Goal: Task Accomplishment & Management: Use online tool/utility

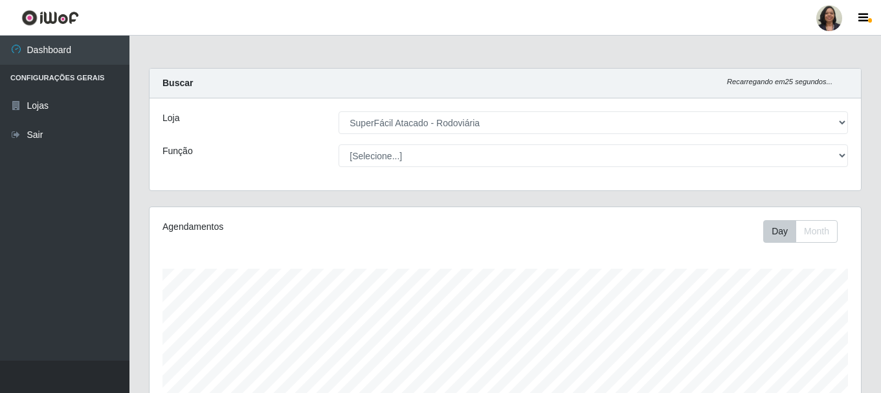
select select "400"
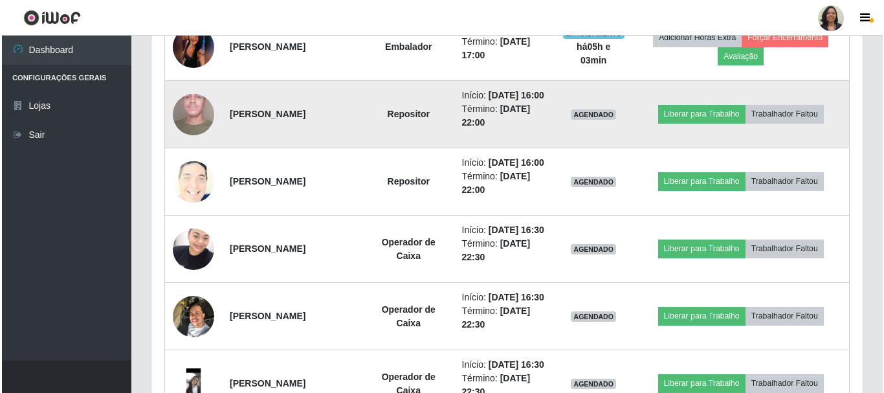
scroll to position [689, 0]
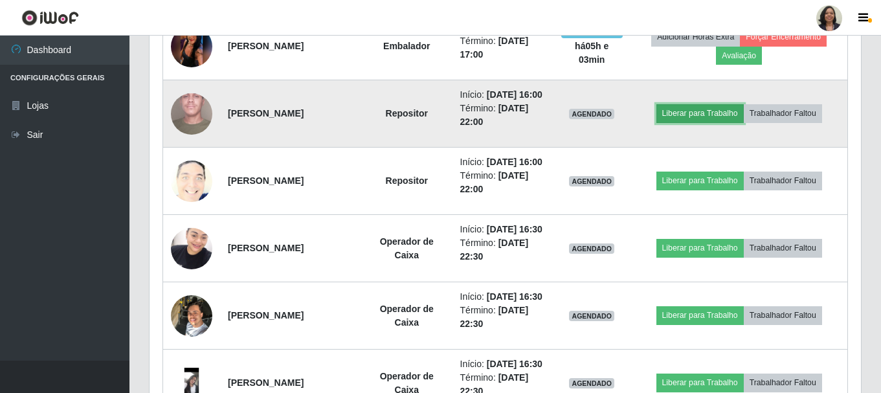
click at [715, 122] on button "Liberar para Trabalho" at bounding box center [699, 113] width 87 height 18
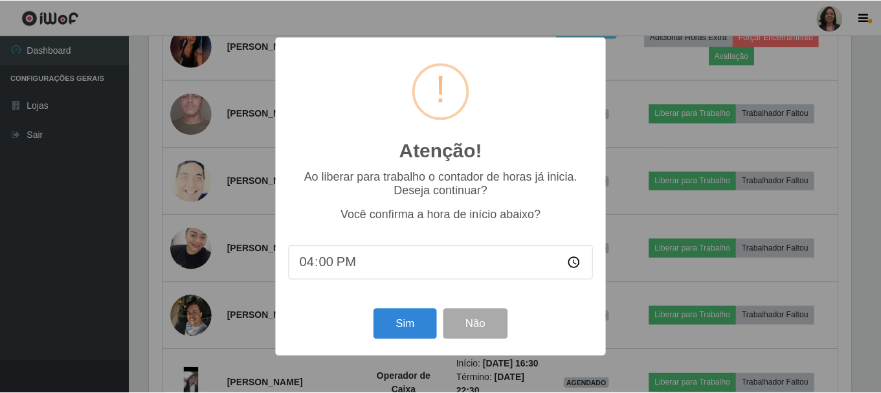
scroll to position [269, 705]
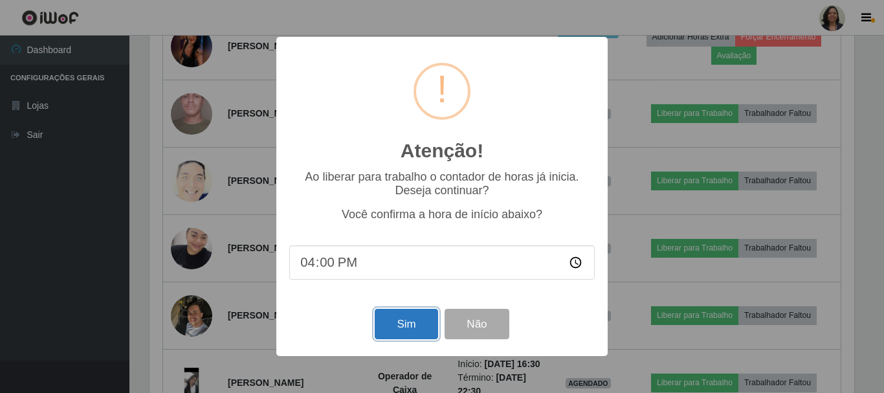
click at [403, 319] on button "Sim" at bounding box center [406, 324] width 63 height 30
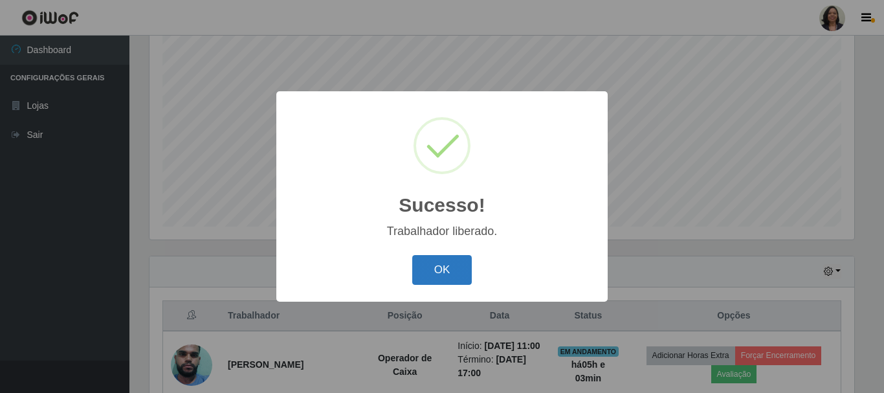
click at [442, 280] on button "OK" at bounding box center [442, 270] width 60 height 30
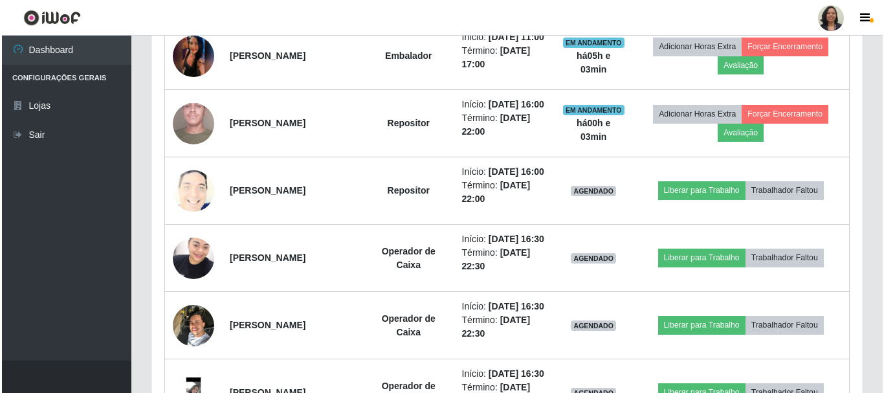
scroll to position [754, 0]
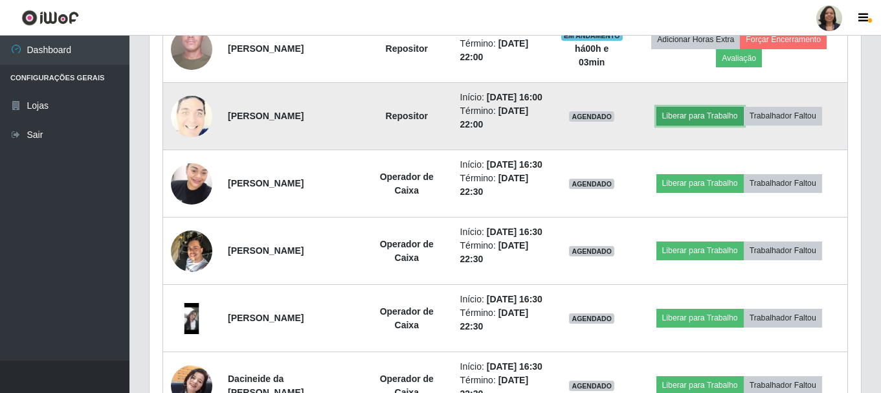
click at [695, 125] on button "Liberar para Trabalho" at bounding box center [699, 116] width 87 height 18
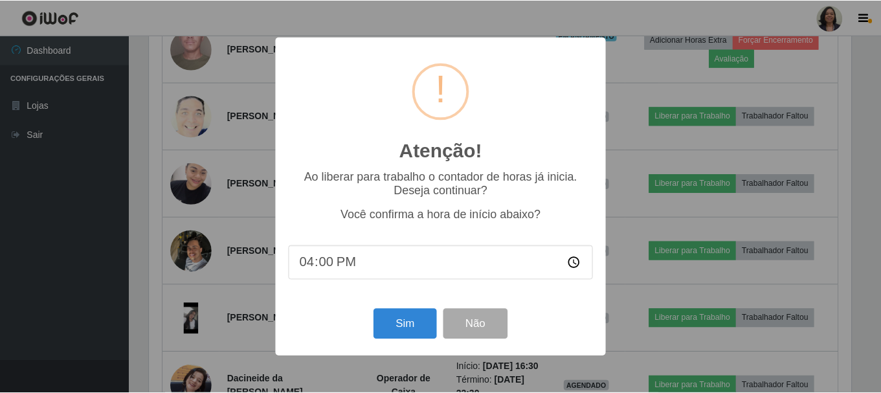
scroll to position [269, 705]
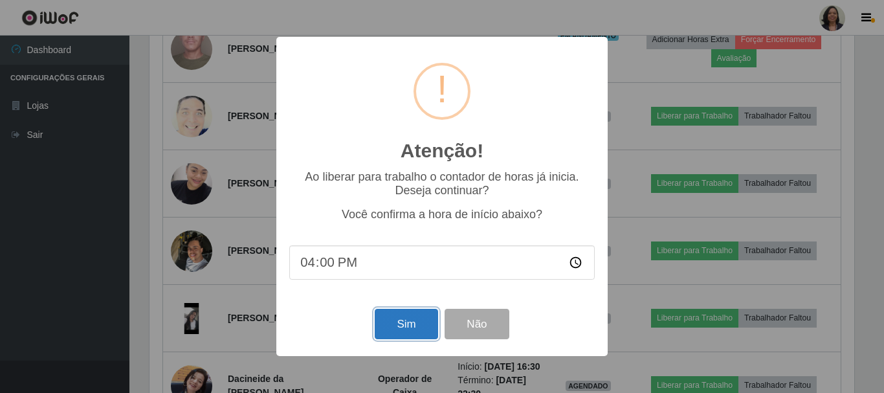
click at [397, 326] on button "Sim" at bounding box center [406, 324] width 63 height 30
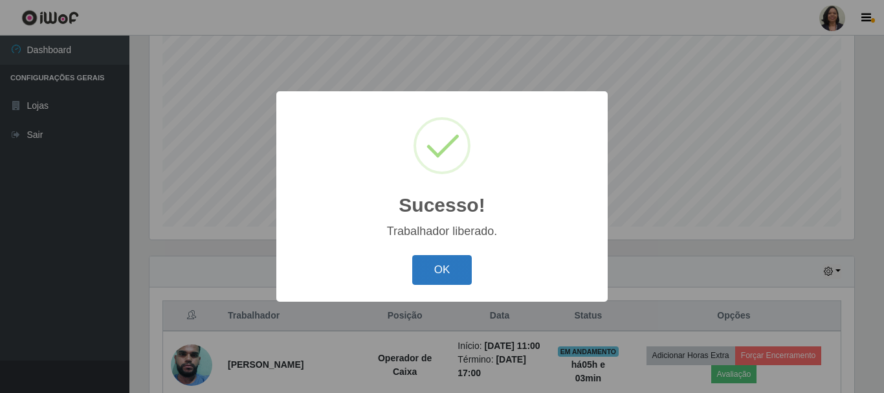
click at [437, 267] on button "OK" at bounding box center [442, 270] width 60 height 30
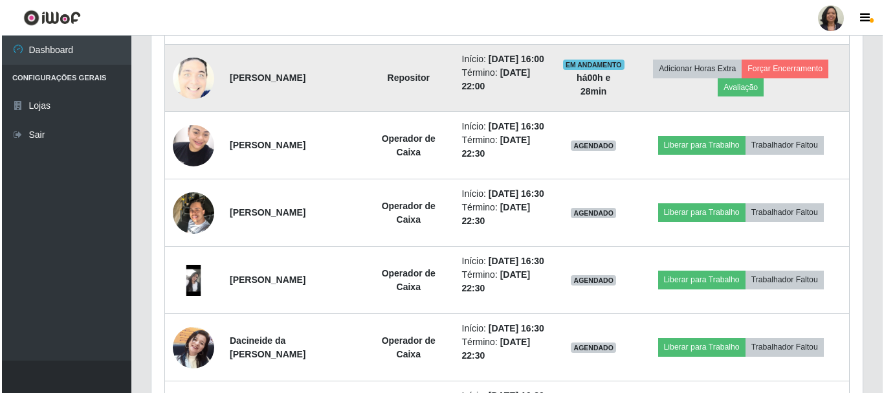
scroll to position [814, 0]
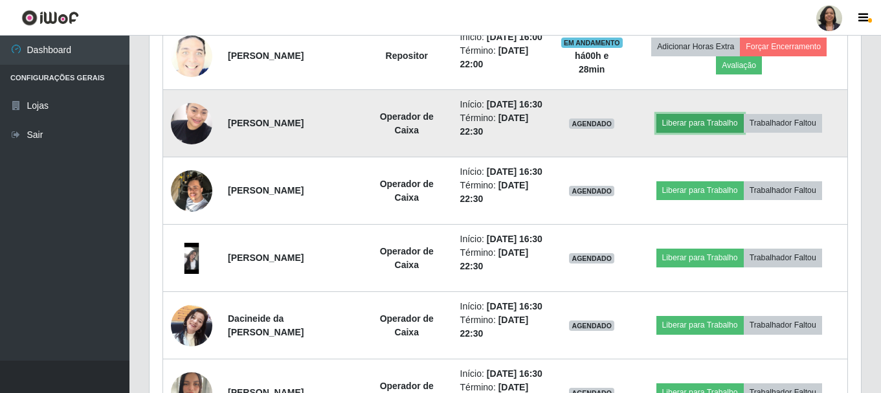
click at [736, 132] on button "Liberar para Trabalho" at bounding box center [699, 123] width 87 height 18
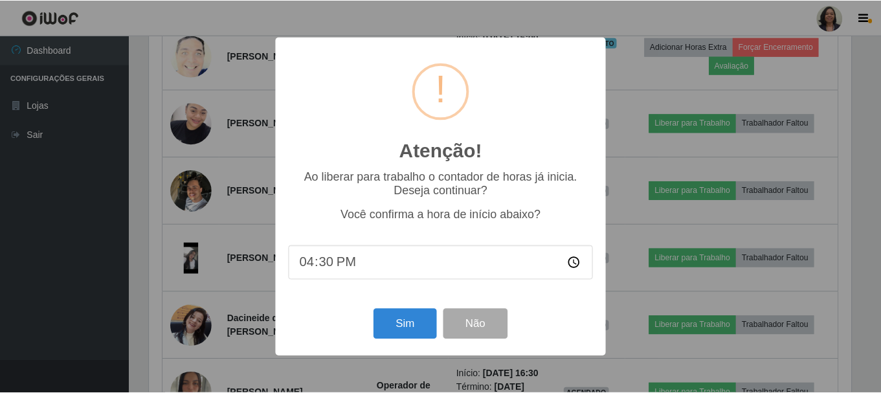
scroll to position [269, 705]
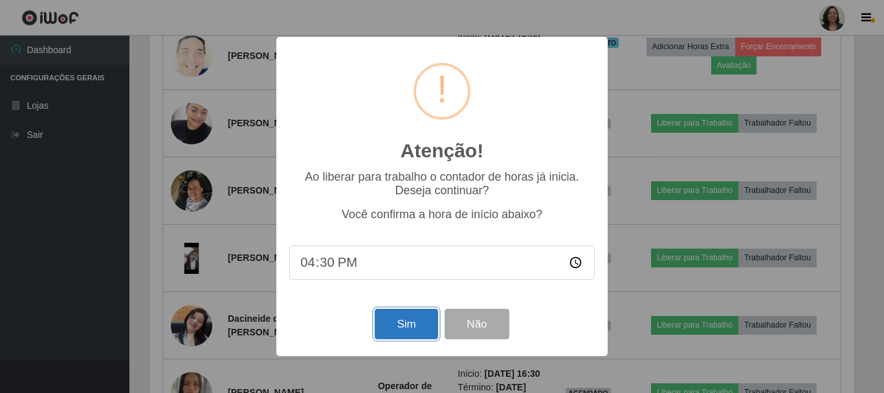
click at [401, 320] on button "Sim" at bounding box center [406, 324] width 63 height 30
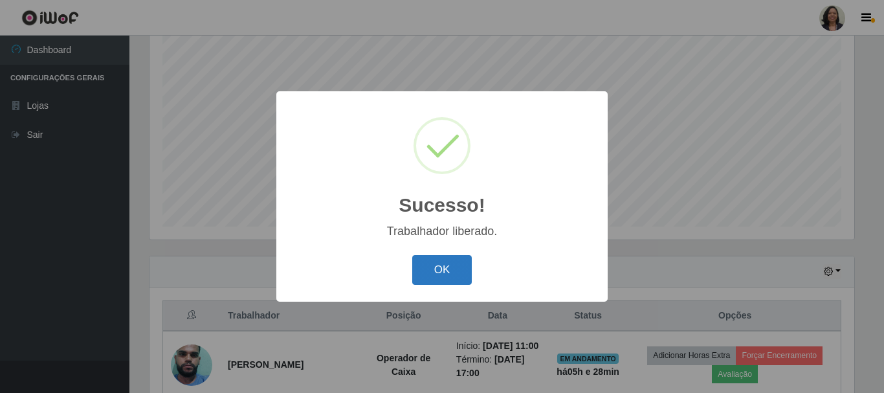
click at [462, 278] on button "OK" at bounding box center [442, 270] width 60 height 30
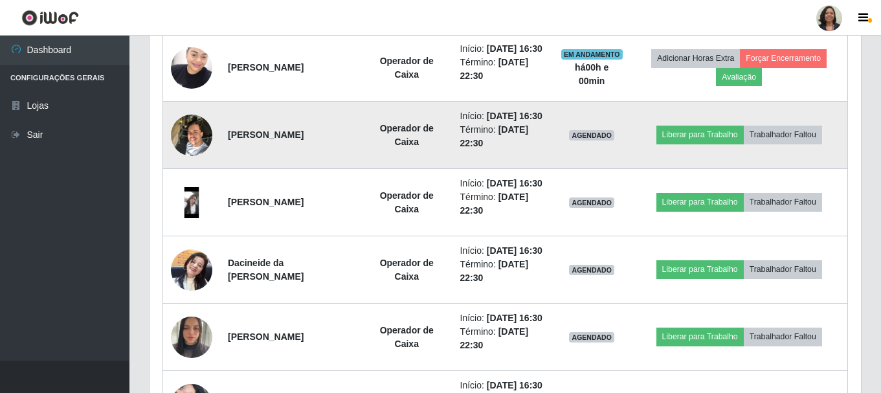
scroll to position [948, 0]
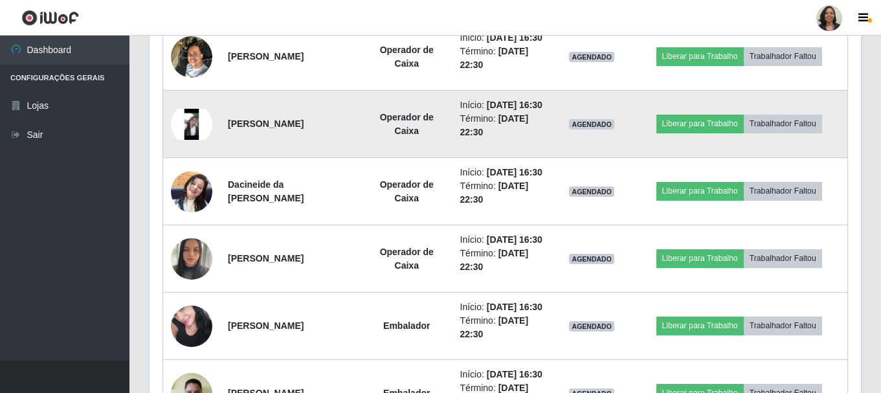
click at [179, 140] on img at bounding box center [191, 124] width 41 height 31
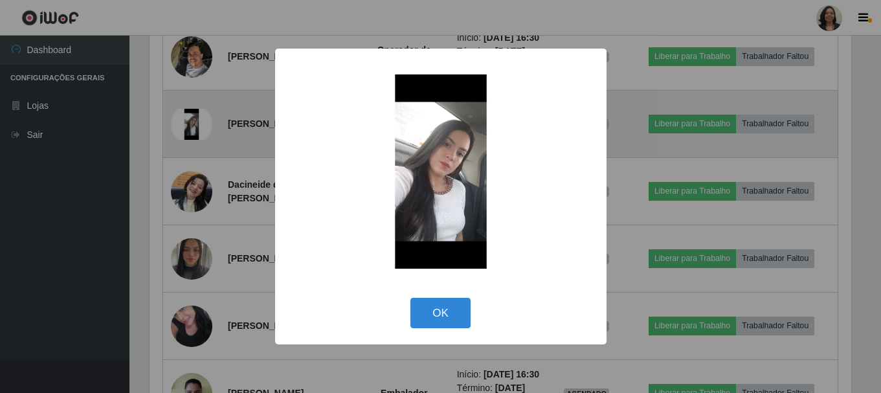
scroll to position [269, 705]
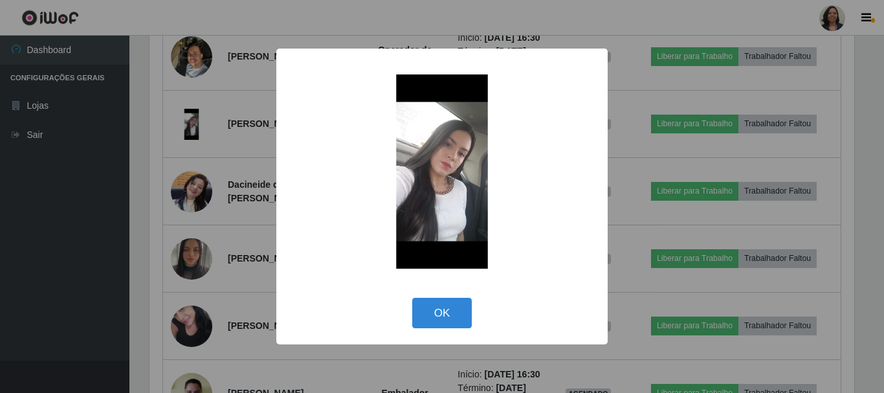
click at [182, 225] on div "× OK Cancel" at bounding box center [442, 196] width 884 height 393
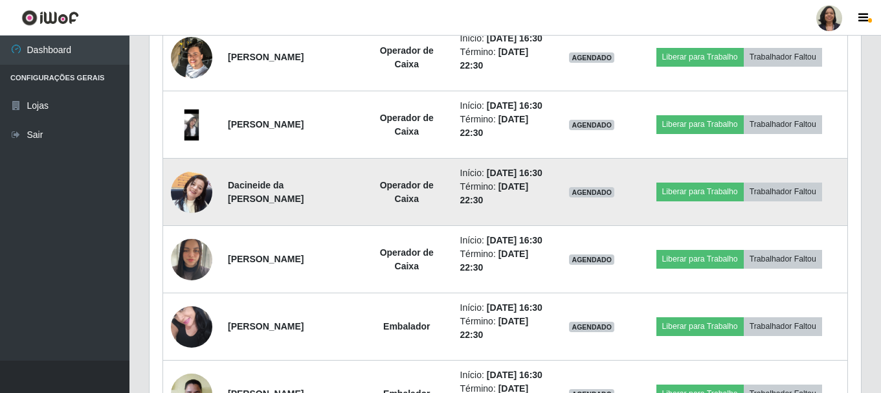
scroll to position [948, 0]
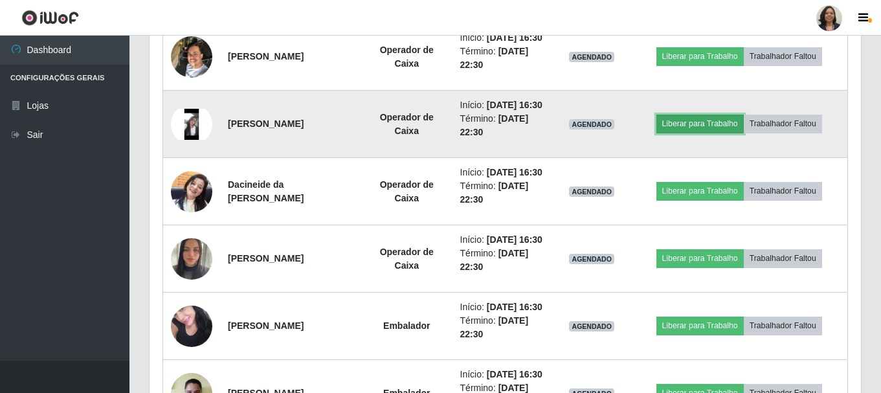
click at [715, 133] on button "Liberar para Trabalho" at bounding box center [699, 124] width 87 height 18
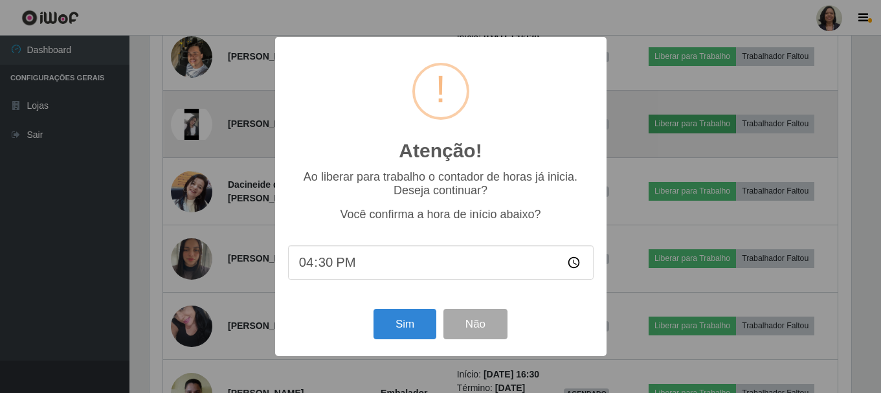
scroll to position [269, 705]
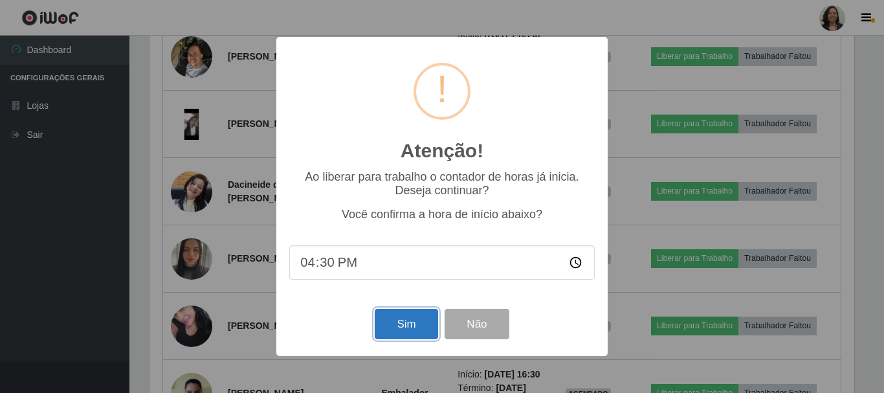
click at [407, 335] on button "Sim" at bounding box center [406, 324] width 63 height 30
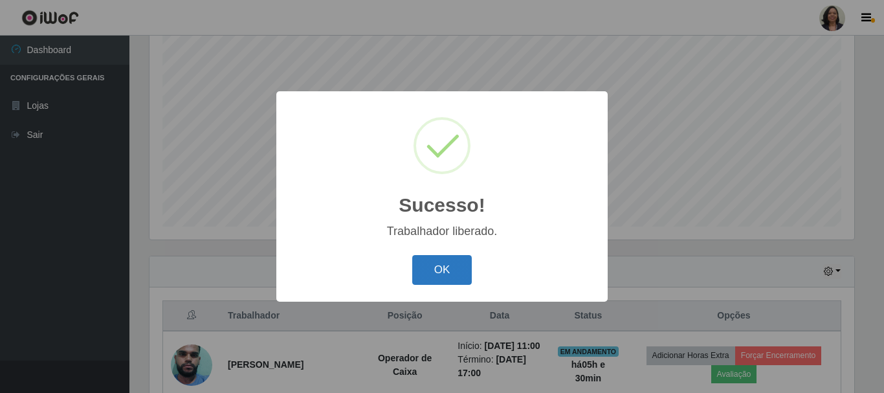
click at [431, 281] on button "OK" at bounding box center [442, 270] width 60 height 30
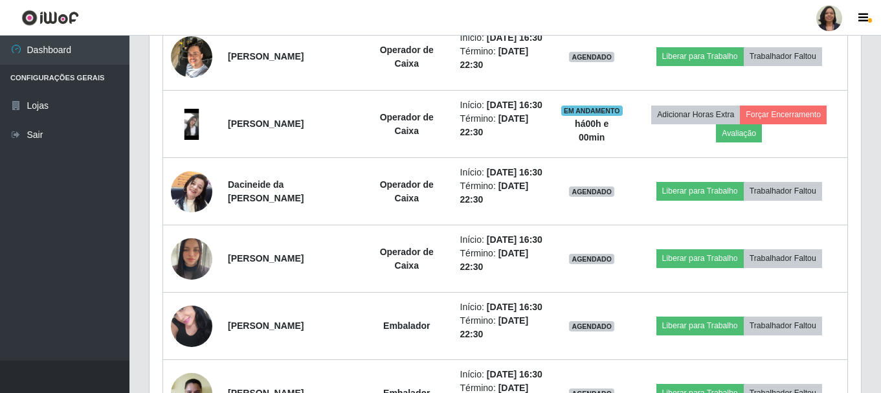
scroll to position [1078, 0]
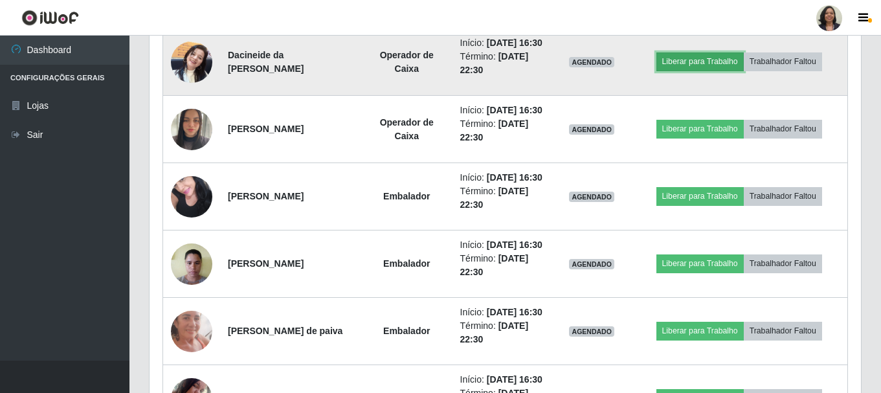
click at [694, 71] on button "Liberar para Trabalho" at bounding box center [699, 61] width 87 height 18
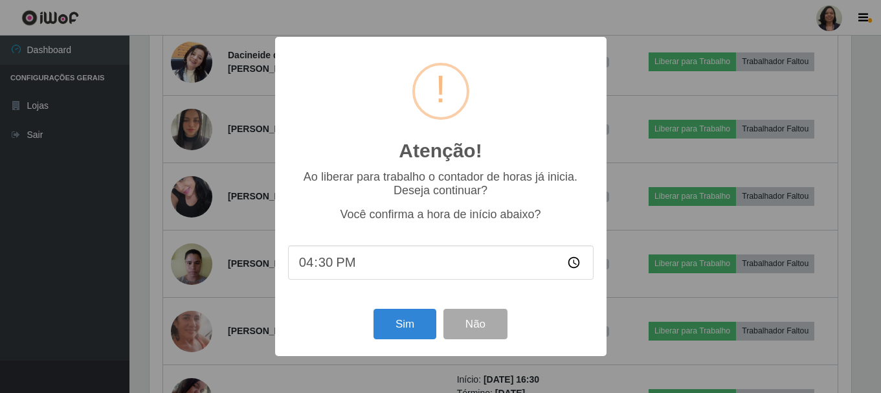
scroll to position [269, 705]
click at [413, 319] on button "Sim" at bounding box center [406, 324] width 63 height 30
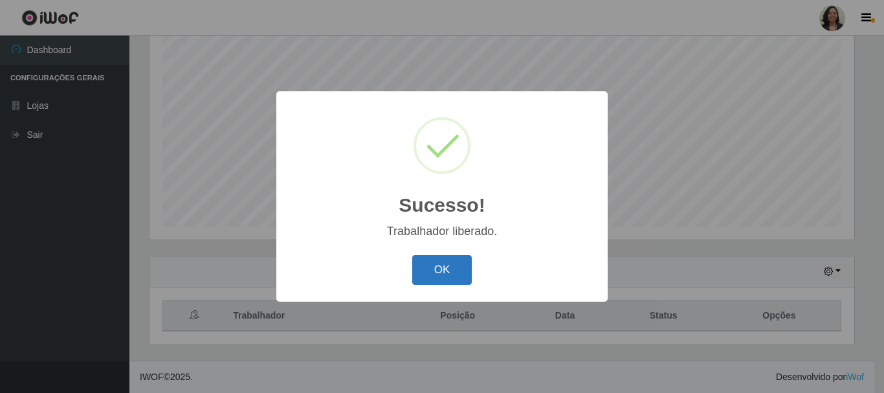
click at [464, 271] on button "OK" at bounding box center [442, 270] width 60 height 30
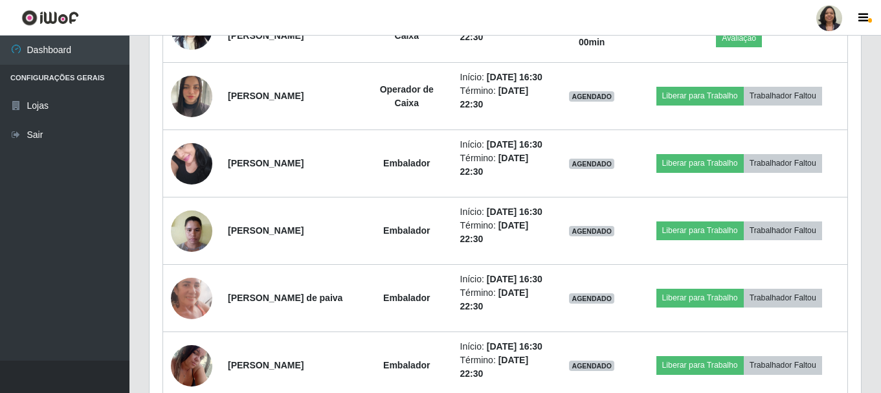
scroll to position [0, 0]
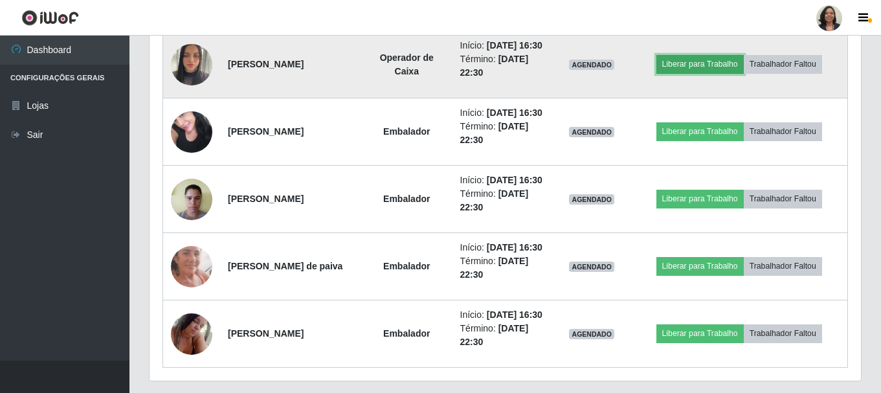
click at [739, 73] on button "Liberar para Trabalho" at bounding box center [699, 64] width 87 height 18
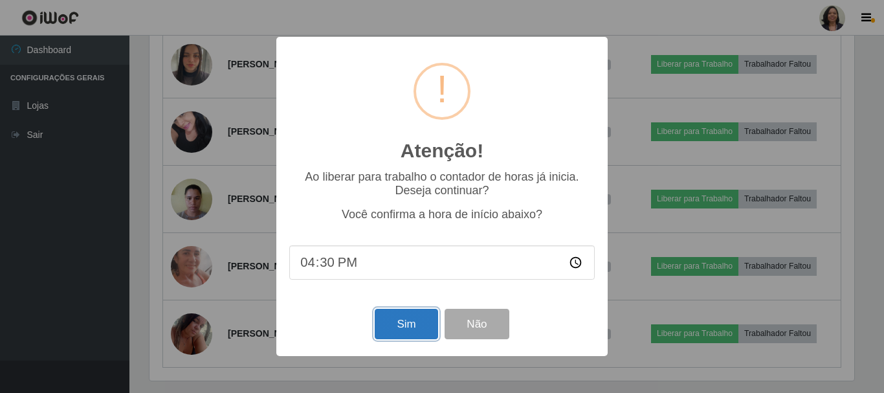
click at [412, 326] on button "Sim" at bounding box center [406, 324] width 63 height 30
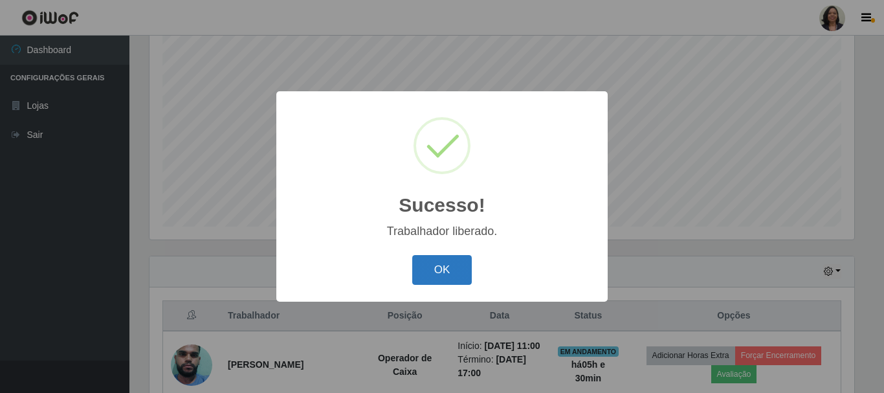
click at [436, 274] on button "OK" at bounding box center [442, 270] width 60 height 30
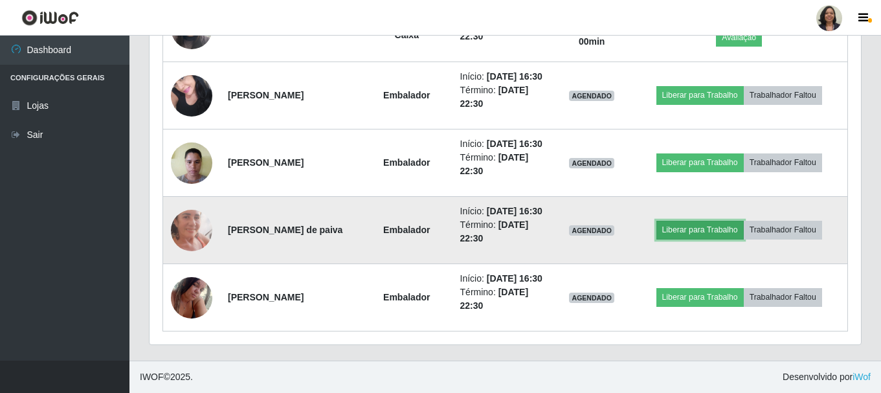
click at [713, 237] on button "Liberar para Trabalho" at bounding box center [699, 230] width 87 height 18
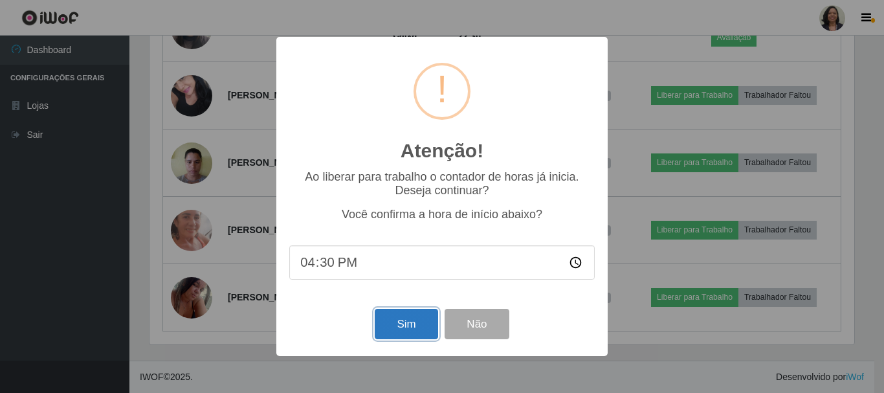
click at [416, 319] on button "Sim" at bounding box center [406, 324] width 63 height 30
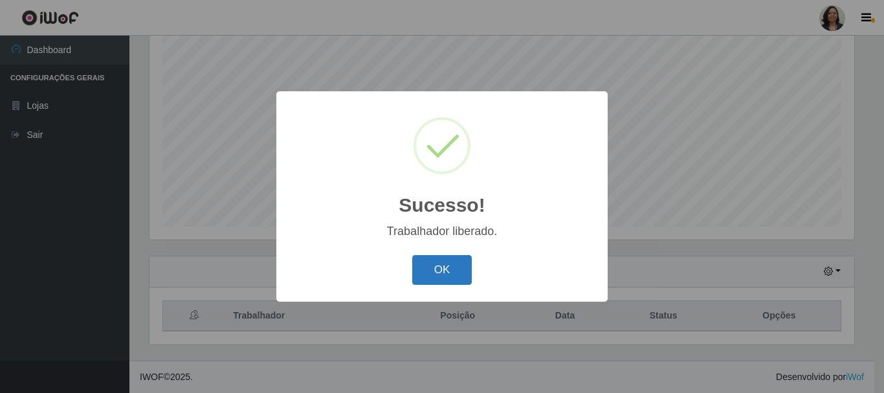
click at [436, 276] on button "OK" at bounding box center [442, 270] width 60 height 30
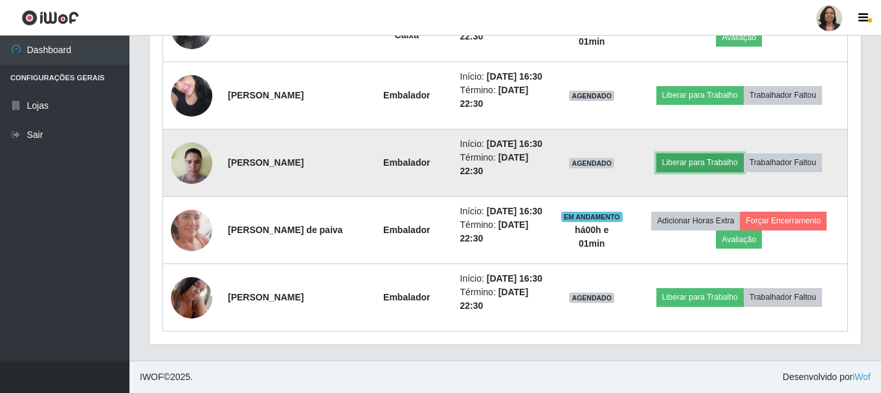
click at [720, 153] on button "Liberar para Trabalho" at bounding box center [699, 162] width 87 height 18
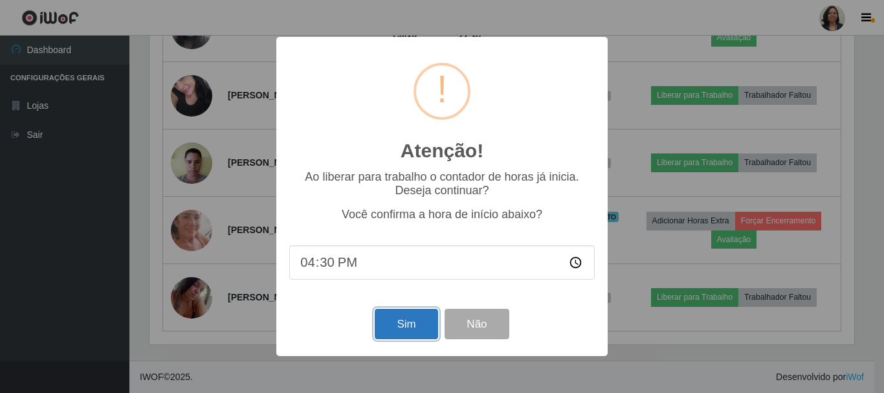
click at [391, 321] on button "Sim" at bounding box center [406, 324] width 63 height 30
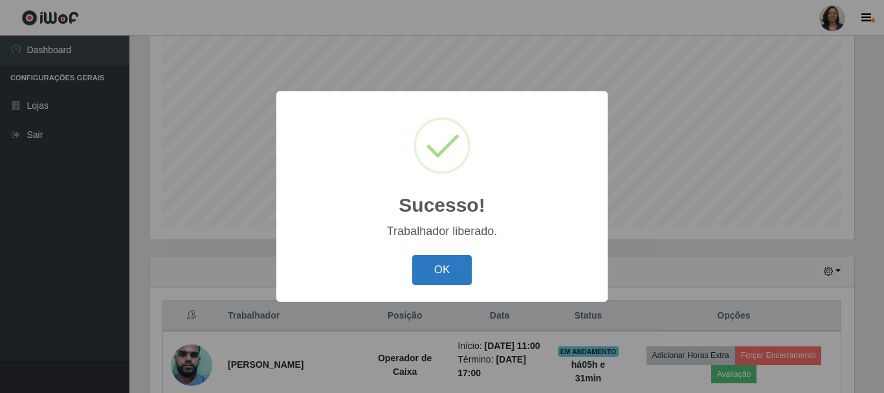
click at [429, 267] on button "OK" at bounding box center [442, 270] width 60 height 30
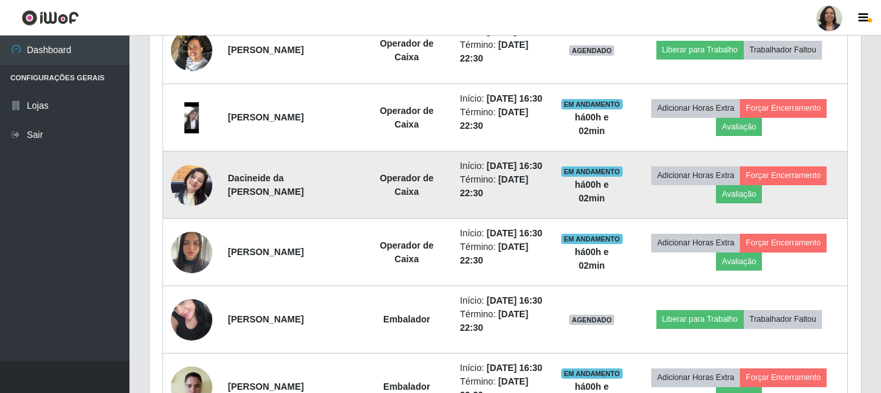
scroll to position [851, 0]
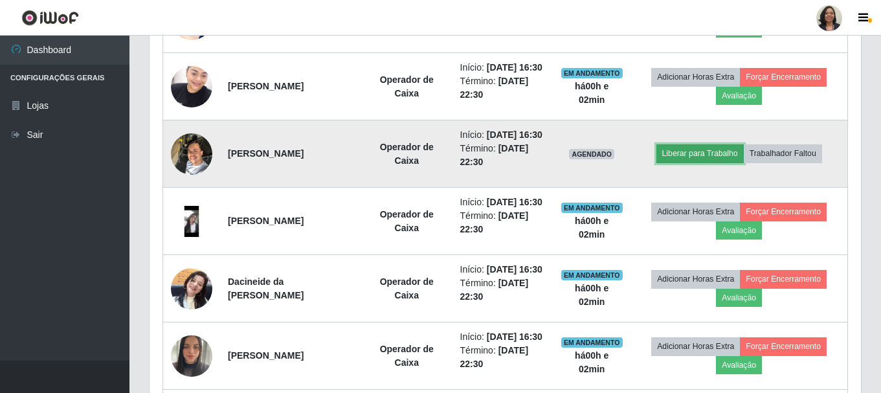
click at [695, 162] on button "Liberar para Trabalho" at bounding box center [699, 153] width 87 height 18
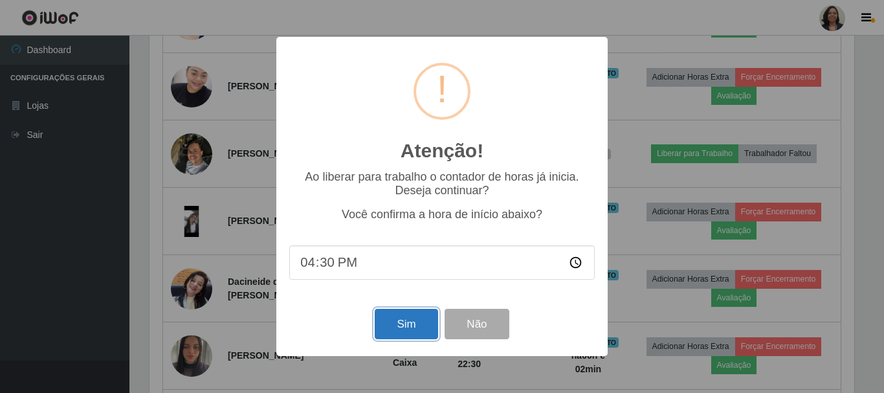
click at [408, 321] on button "Sim" at bounding box center [406, 324] width 63 height 30
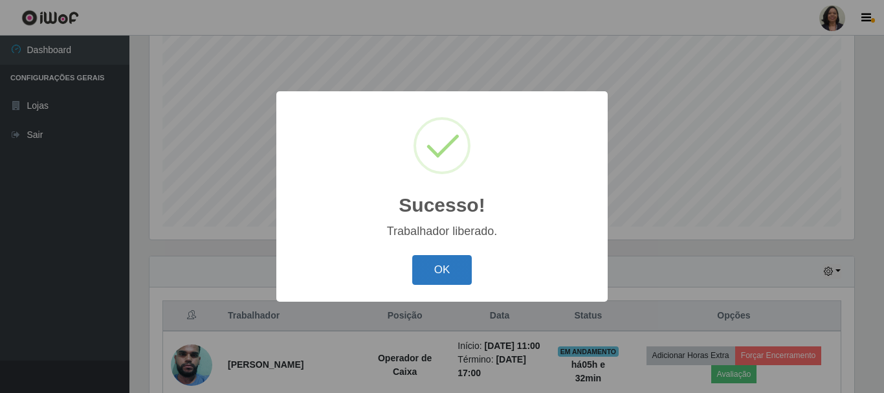
click at [454, 267] on button "OK" at bounding box center [442, 270] width 60 height 30
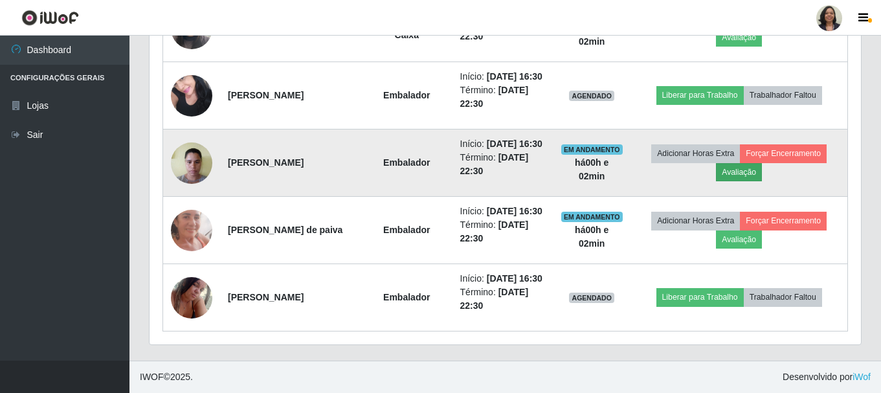
scroll to position [1369, 0]
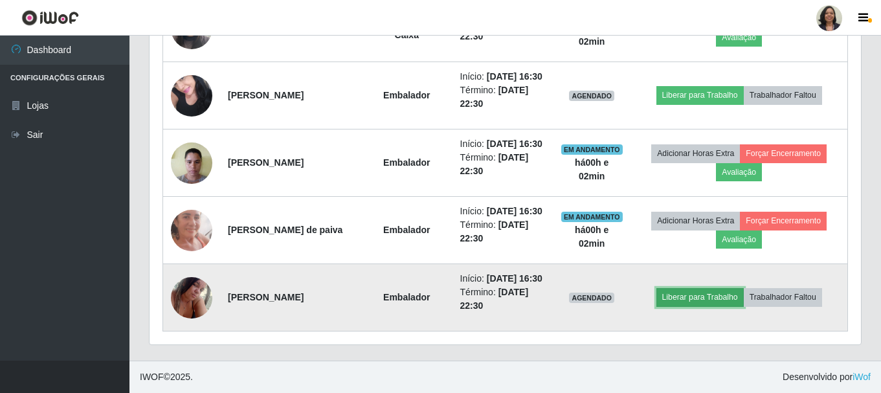
click at [701, 289] on button "Liberar para Trabalho" at bounding box center [699, 297] width 87 height 18
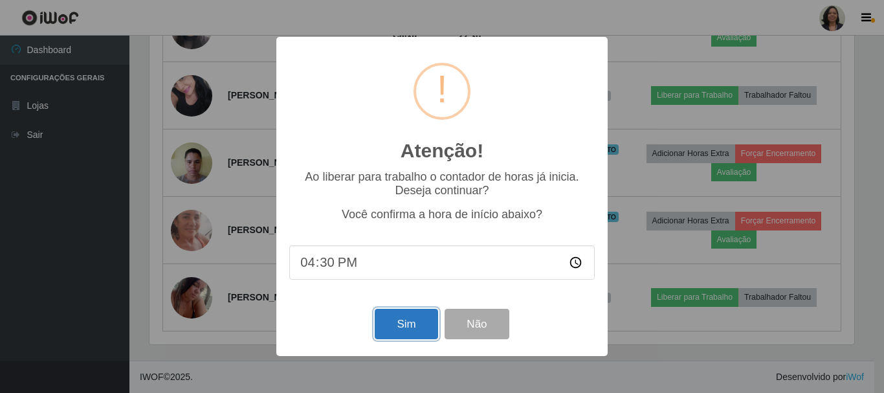
click at [403, 319] on button "Sim" at bounding box center [406, 324] width 63 height 30
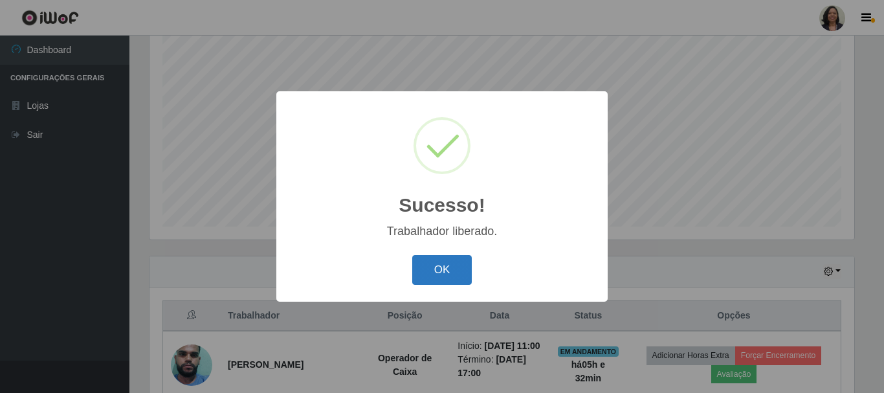
click at [423, 264] on button "OK" at bounding box center [442, 270] width 60 height 30
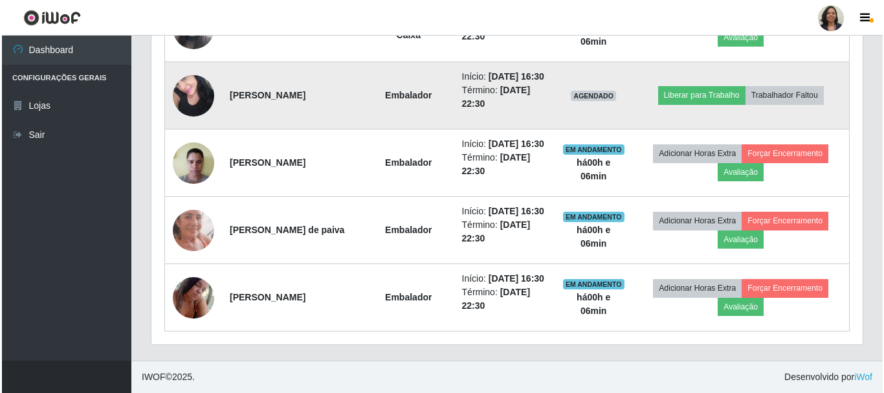
scroll to position [1304, 0]
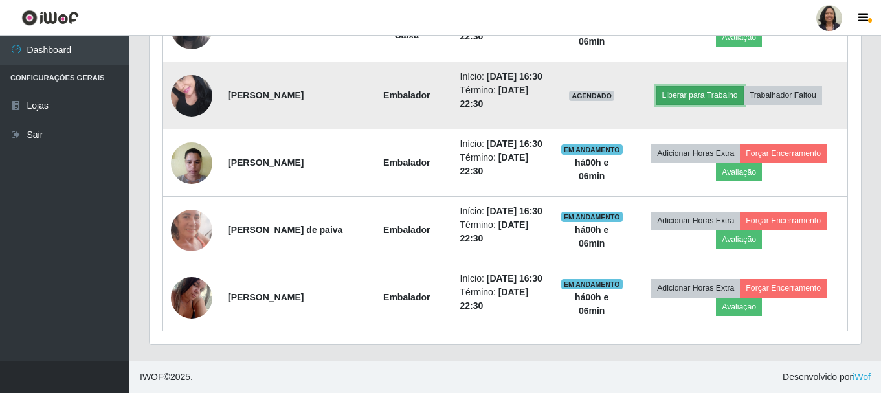
click at [742, 104] on button "Liberar para Trabalho" at bounding box center [699, 95] width 87 height 18
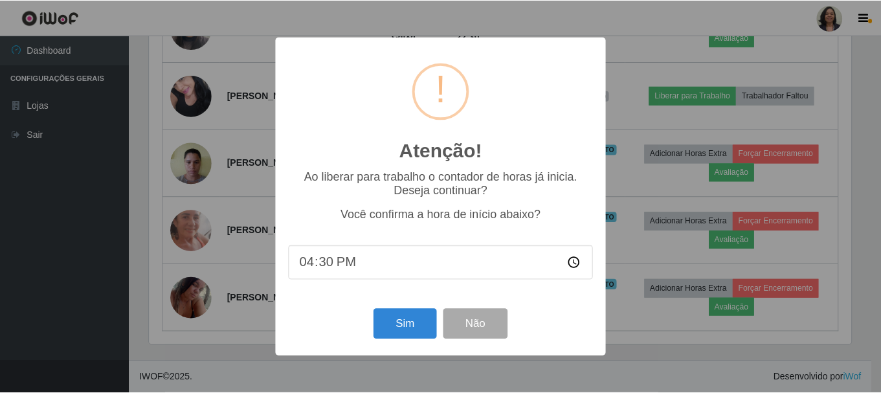
scroll to position [269, 705]
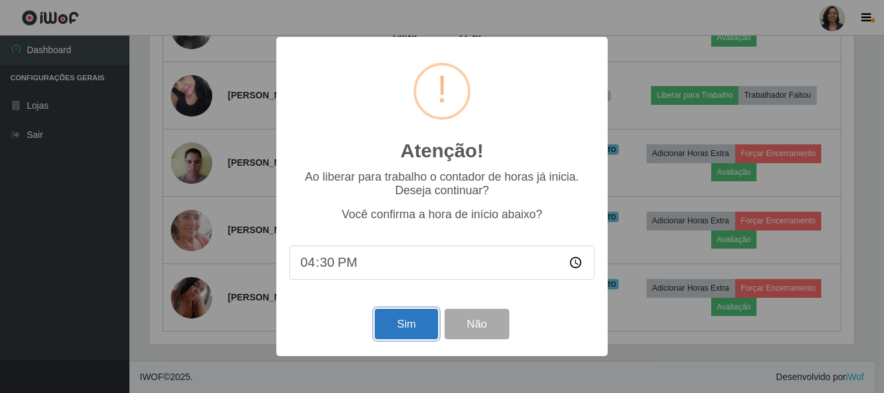
click at [432, 317] on button "Sim" at bounding box center [406, 324] width 63 height 30
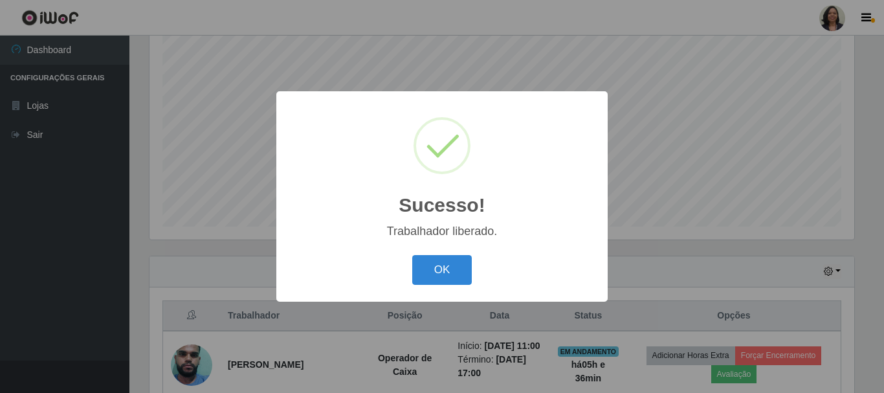
click at [438, 293] on div "Sucesso! × Trabalhador liberado. OK Cancel" at bounding box center [441, 196] width 331 height 210
click at [447, 269] on button "OK" at bounding box center [442, 270] width 60 height 30
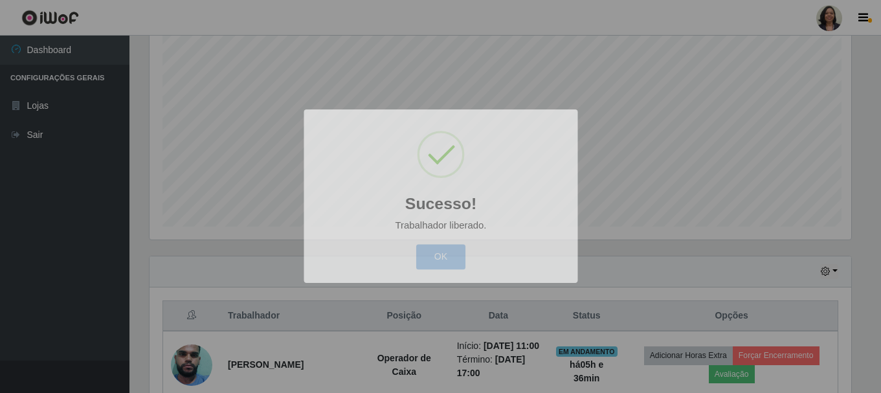
scroll to position [269, 711]
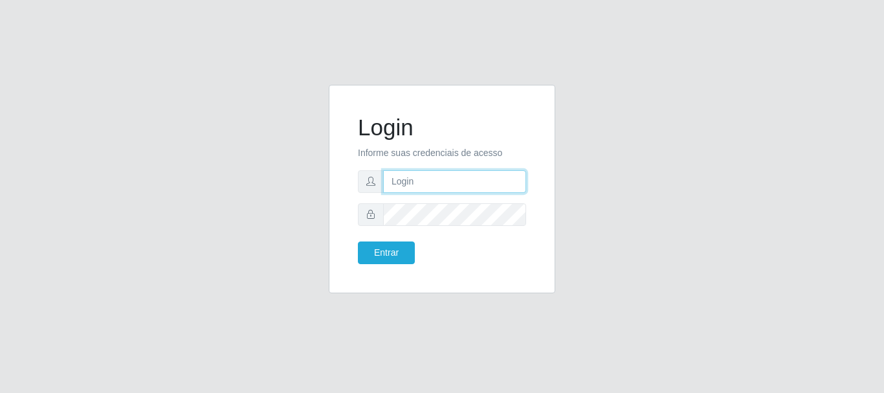
click at [432, 179] on input "text" at bounding box center [454, 181] width 143 height 23
type input "geyse.liane@gmail.com"
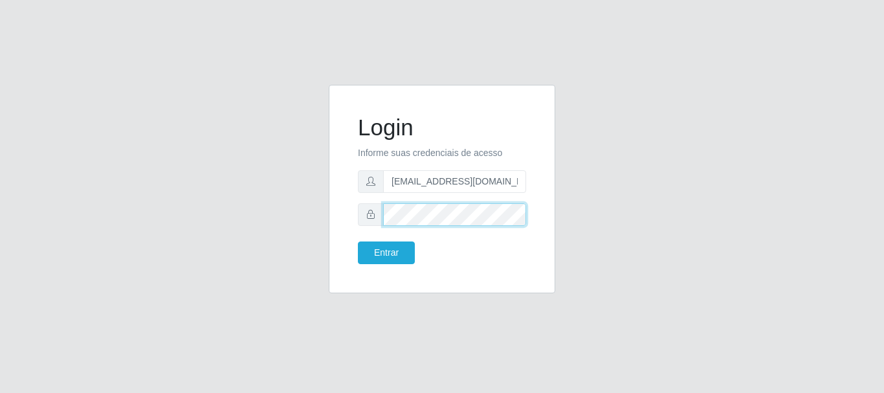
click at [358, 241] on button "Entrar" at bounding box center [386, 252] width 57 height 23
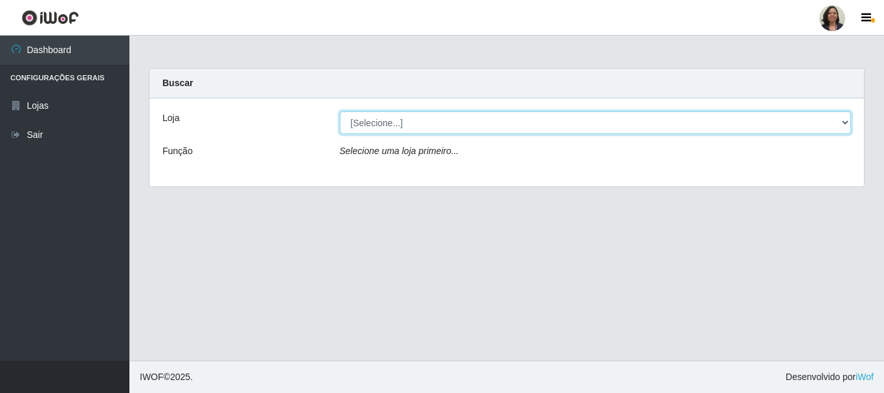
click at [842, 122] on select "[Selecione...] SuperFácil Atacado - Rodoviária" at bounding box center [596, 122] width 512 height 23
select select "400"
click at [340, 111] on select "[Selecione...] SuperFácil Atacado - Rodoviária" at bounding box center [596, 122] width 512 height 23
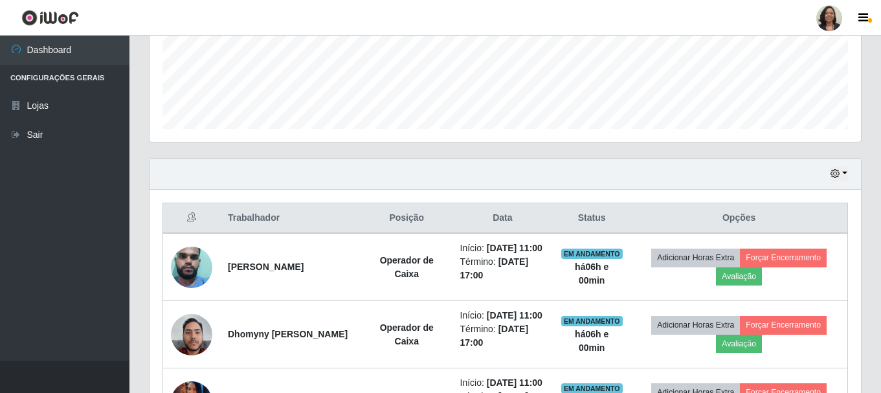
scroll to position [333, 0]
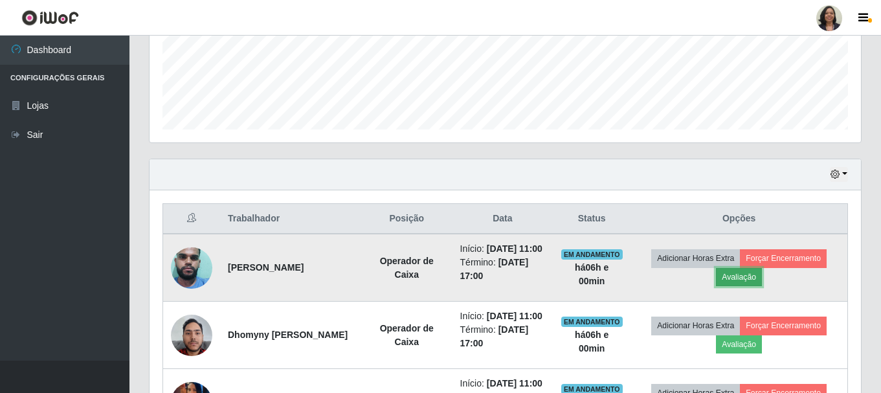
click at [761, 286] on button "Avaliação" at bounding box center [739, 277] width 46 height 18
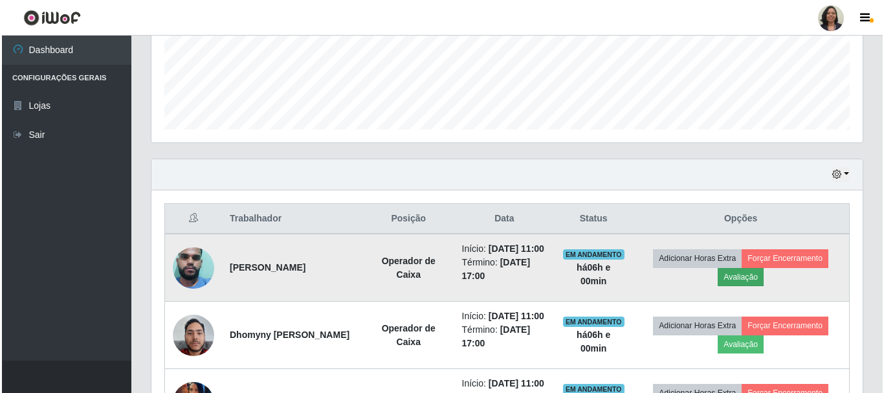
scroll to position [269, 705]
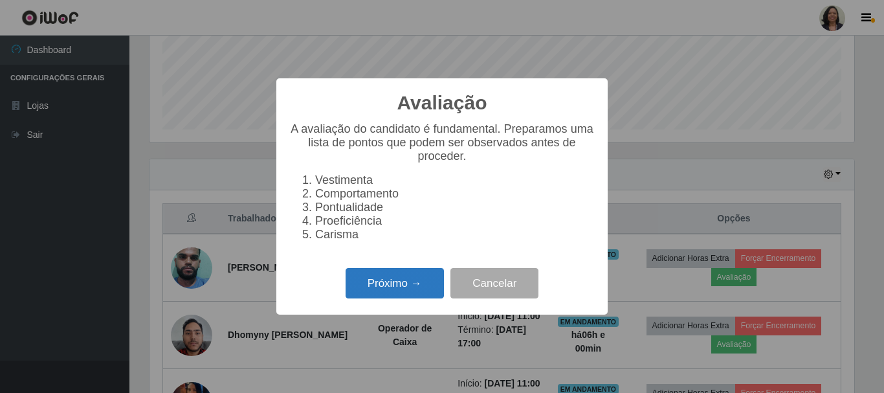
click at [405, 298] on button "Próximo →" at bounding box center [395, 283] width 98 height 30
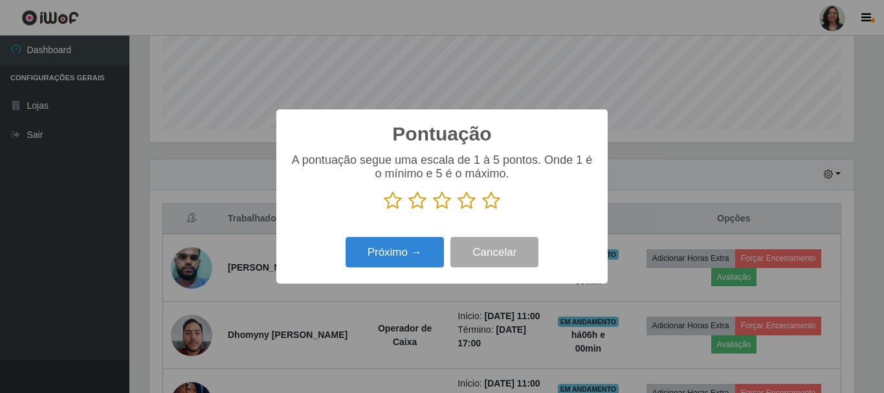
scroll to position [647116, 646680]
click at [493, 197] on icon at bounding box center [491, 200] width 18 height 19
click at [482, 210] on input "radio" at bounding box center [482, 210] width 0 height 0
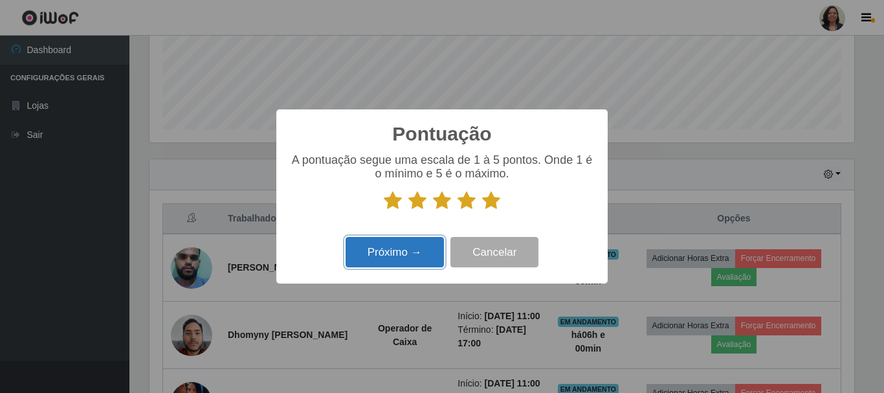
click at [423, 250] on button "Próximo →" at bounding box center [395, 252] width 98 height 30
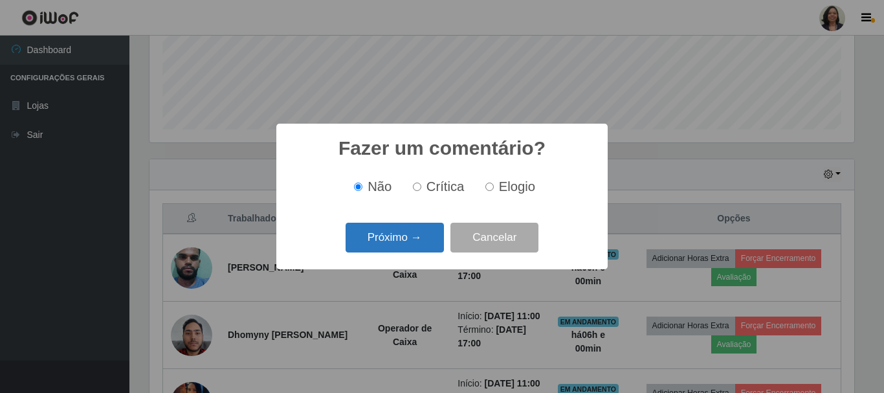
click at [406, 239] on button "Próximo →" at bounding box center [395, 238] width 98 height 30
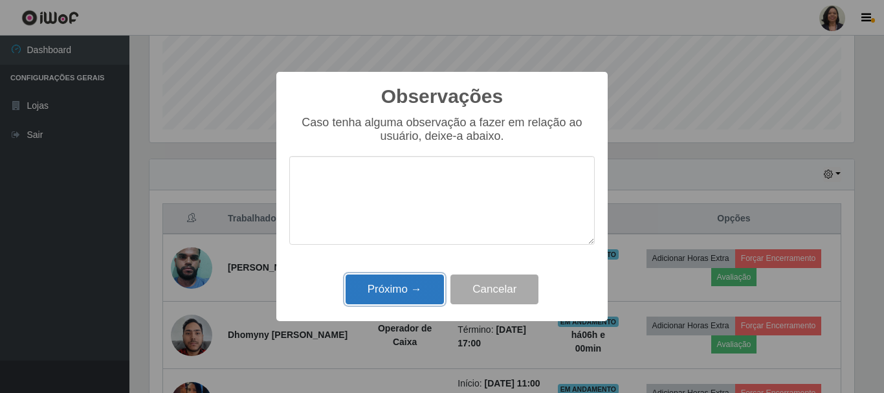
click at [414, 291] on button "Próximo →" at bounding box center [395, 289] width 98 height 30
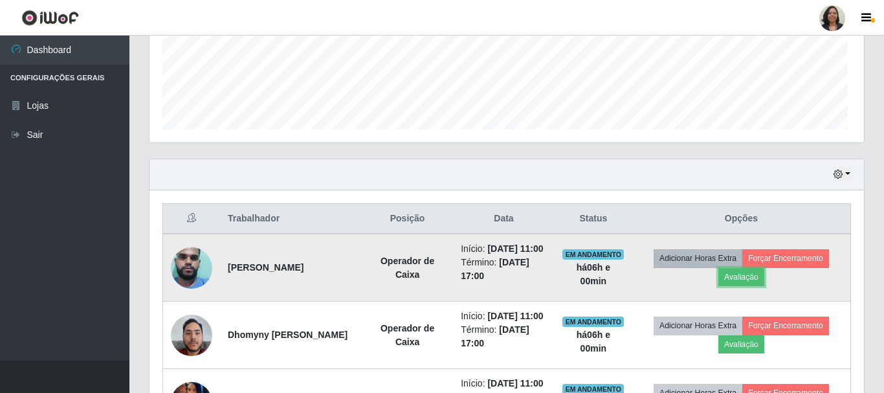
scroll to position [269, 711]
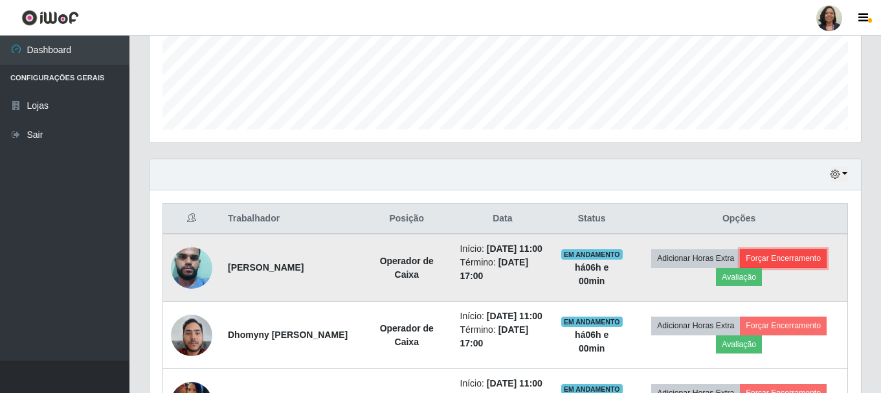
click at [811, 267] on button "Forçar Encerramento" at bounding box center [783, 258] width 87 height 18
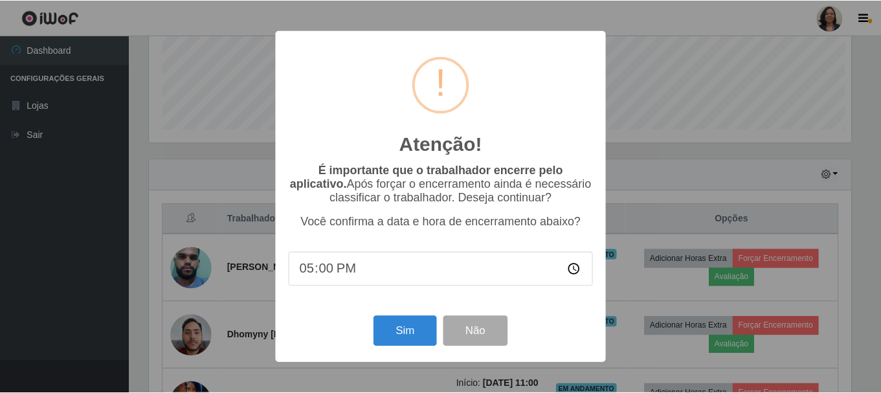
scroll to position [269, 705]
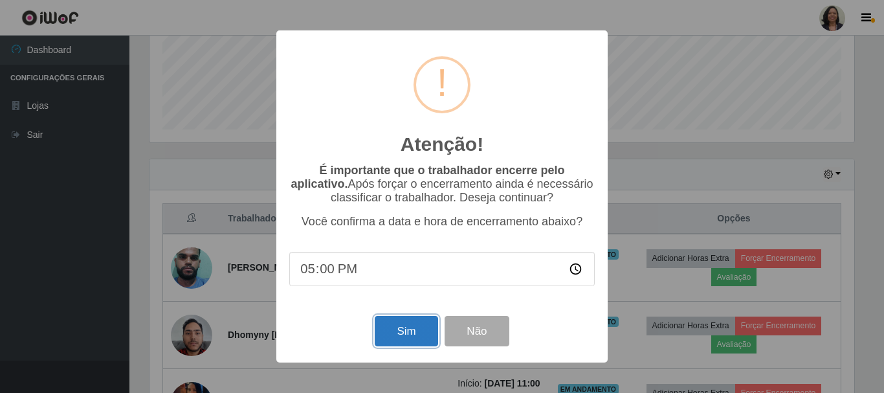
click at [408, 336] on button "Sim" at bounding box center [406, 331] width 63 height 30
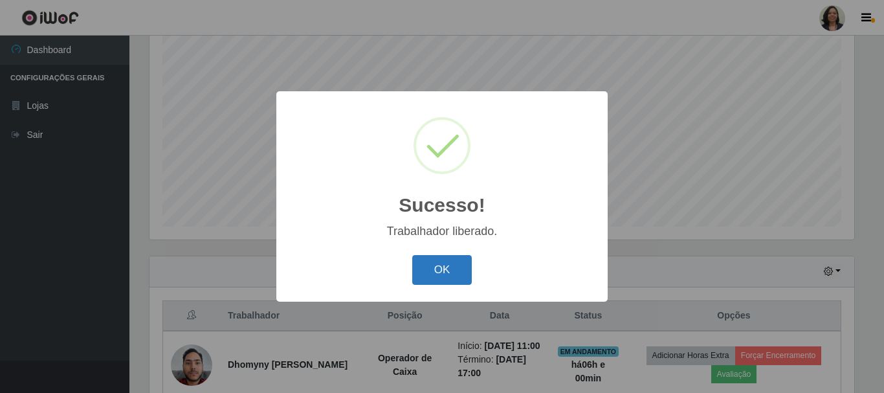
click at [429, 268] on button "OK" at bounding box center [442, 270] width 60 height 30
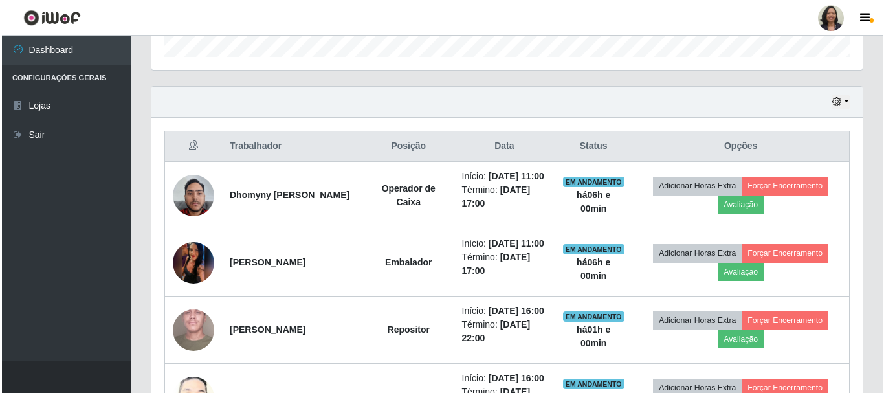
scroll to position [431, 0]
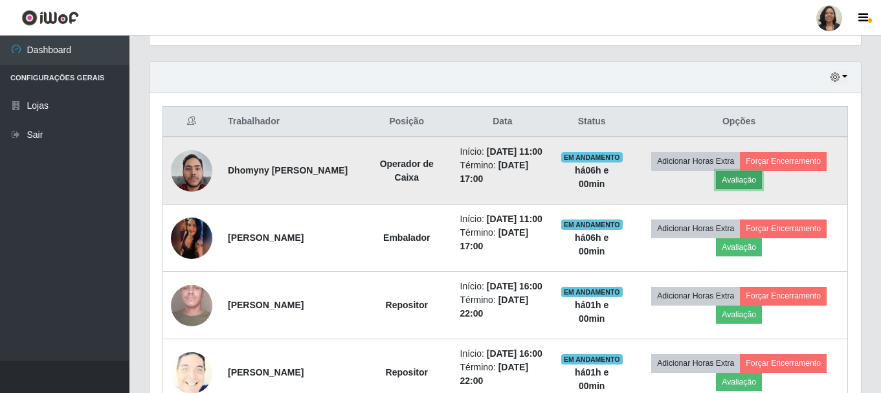
click at [726, 185] on button "Avaliação" at bounding box center [739, 180] width 46 height 18
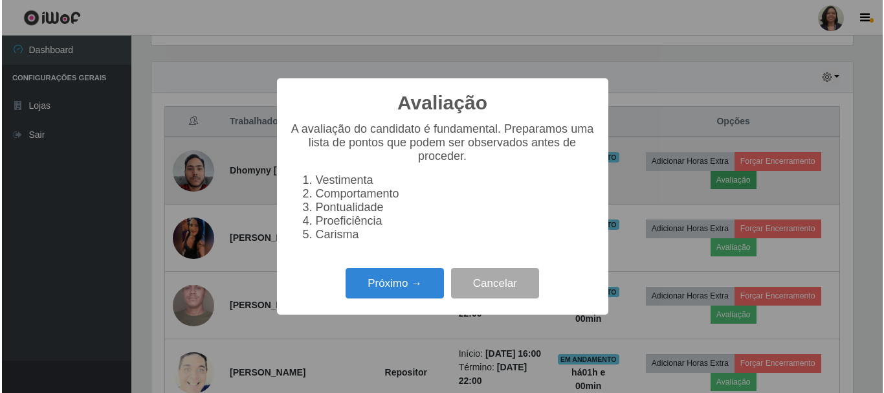
scroll to position [269, 705]
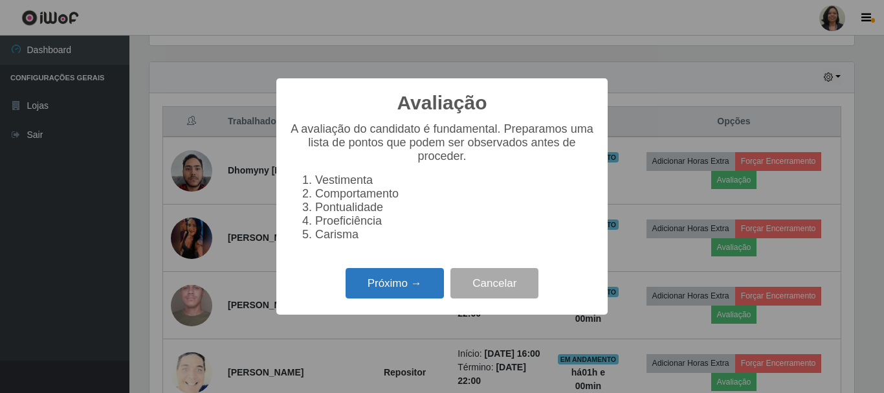
click at [389, 298] on button "Próximo →" at bounding box center [395, 283] width 98 height 30
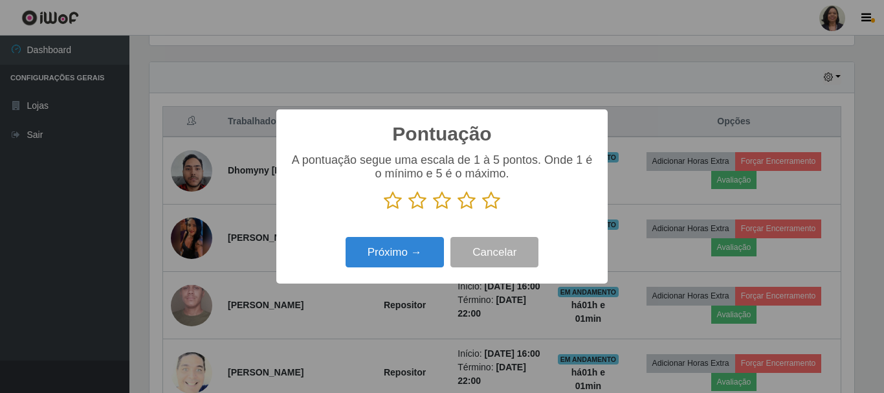
click at [484, 201] on icon at bounding box center [491, 200] width 18 height 19
click at [482, 210] on input "radio" at bounding box center [482, 210] width 0 height 0
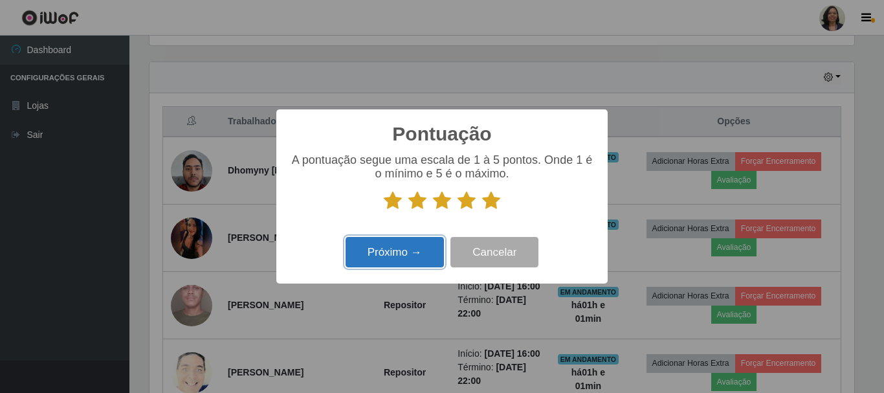
click at [413, 247] on button "Próximo →" at bounding box center [395, 252] width 98 height 30
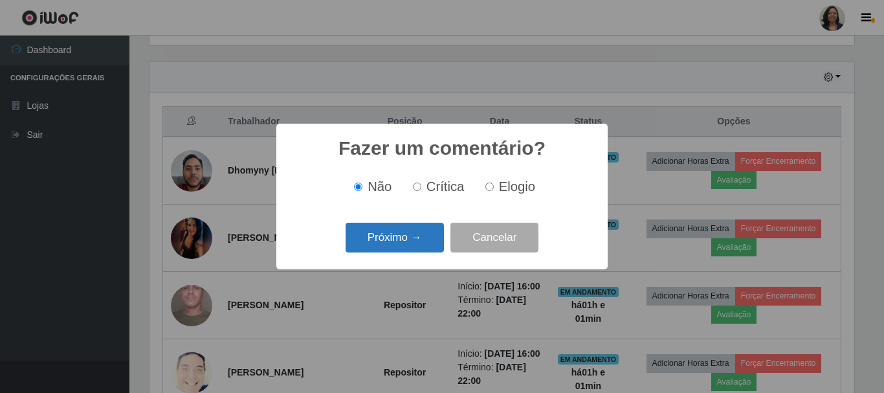
click at [397, 240] on button "Próximo →" at bounding box center [395, 238] width 98 height 30
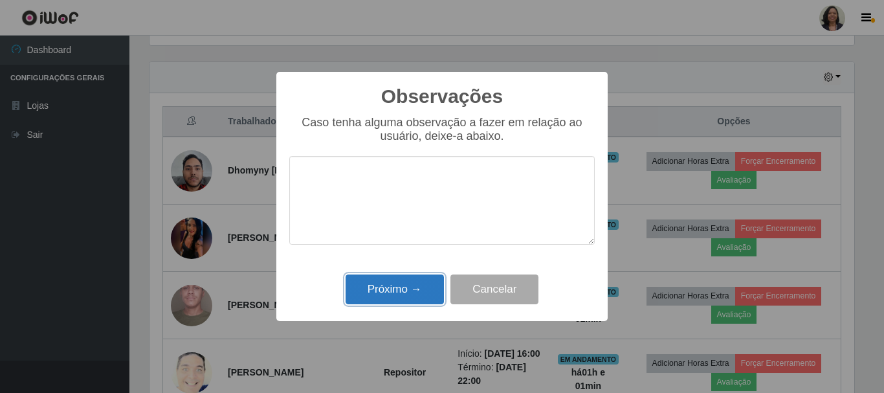
click at [423, 289] on button "Próximo →" at bounding box center [395, 289] width 98 height 30
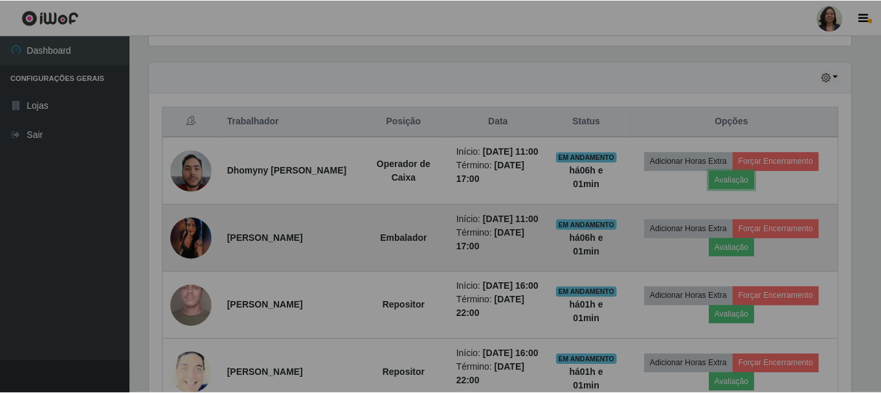
scroll to position [269, 711]
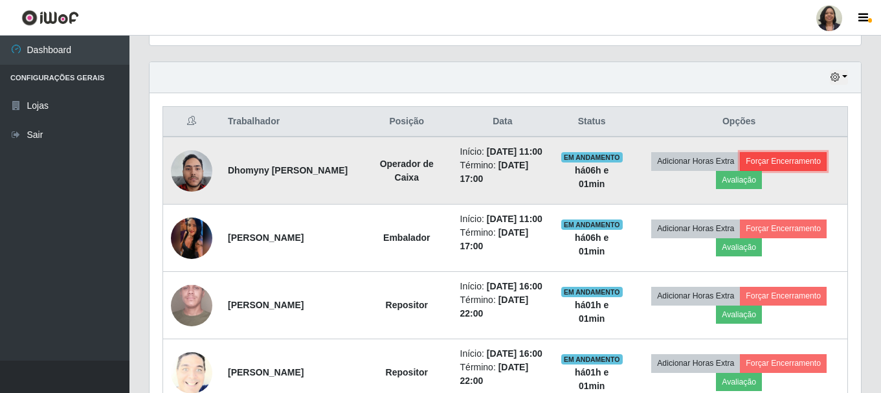
click at [773, 168] on button "Forçar Encerramento" at bounding box center [783, 161] width 87 height 18
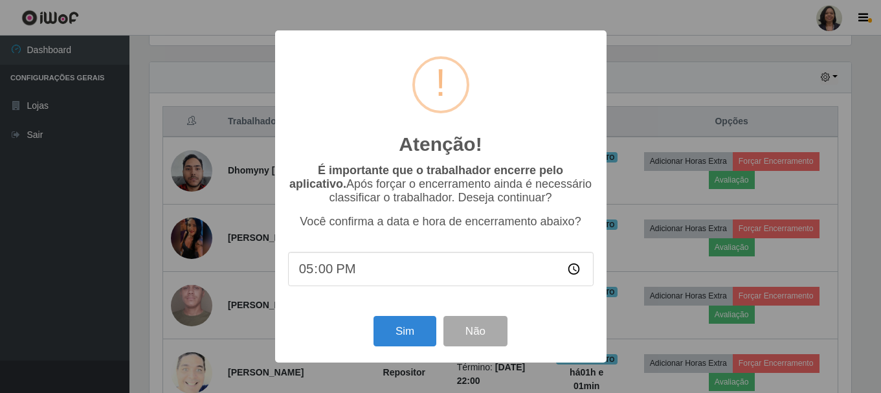
scroll to position [269, 705]
click at [404, 335] on button "Sim" at bounding box center [406, 331] width 63 height 30
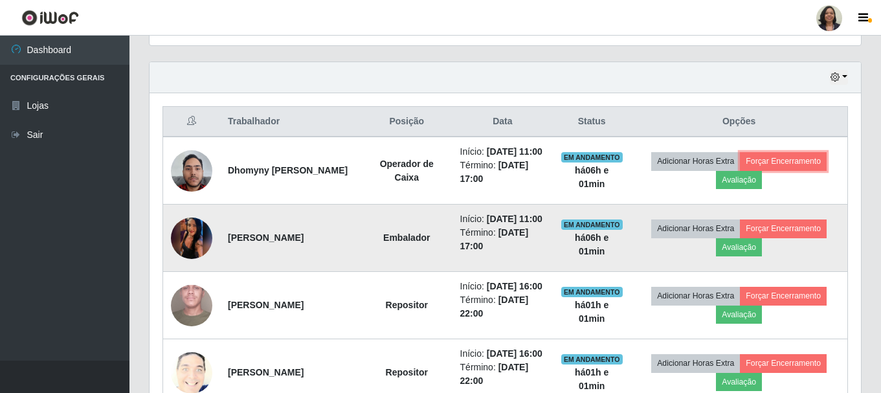
scroll to position [0, 0]
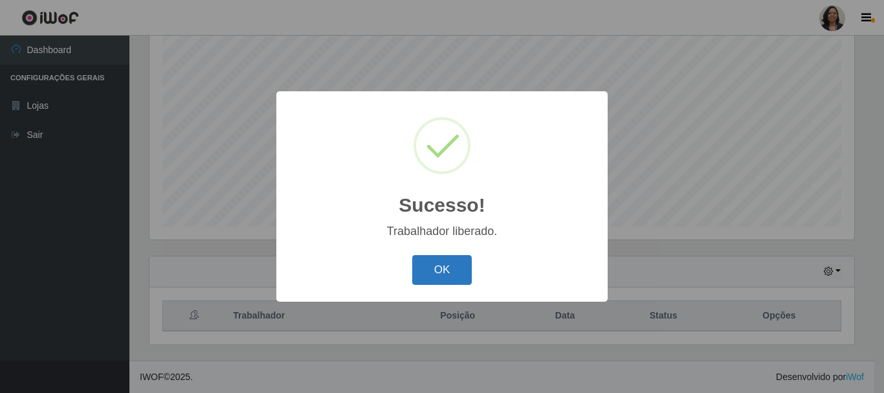
click at [438, 280] on button "OK" at bounding box center [442, 270] width 60 height 30
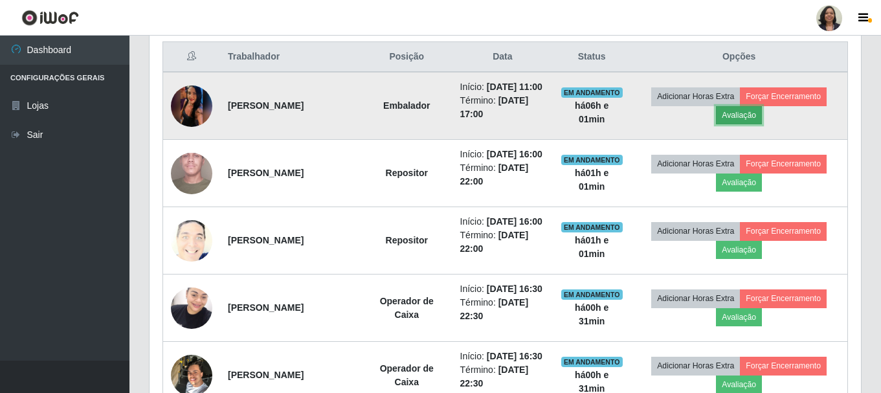
click at [754, 124] on button "Avaliação" at bounding box center [739, 115] width 46 height 18
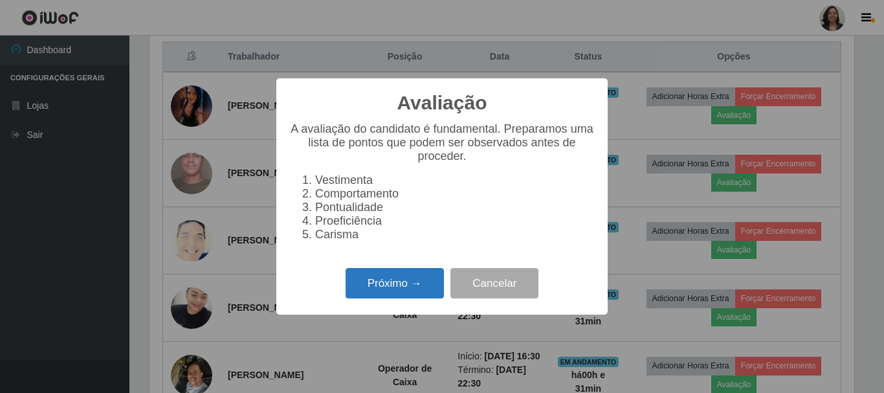
click at [407, 295] on button "Próximo →" at bounding box center [395, 283] width 98 height 30
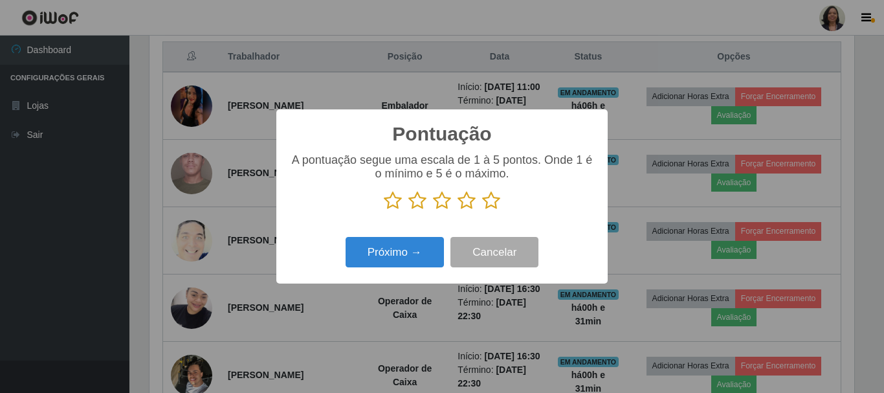
click at [490, 199] on icon at bounding box center [491, 200] width 18 height 19
click at [482, 210] on input "radio" at bounding box center [482, 210] width 0 height 0
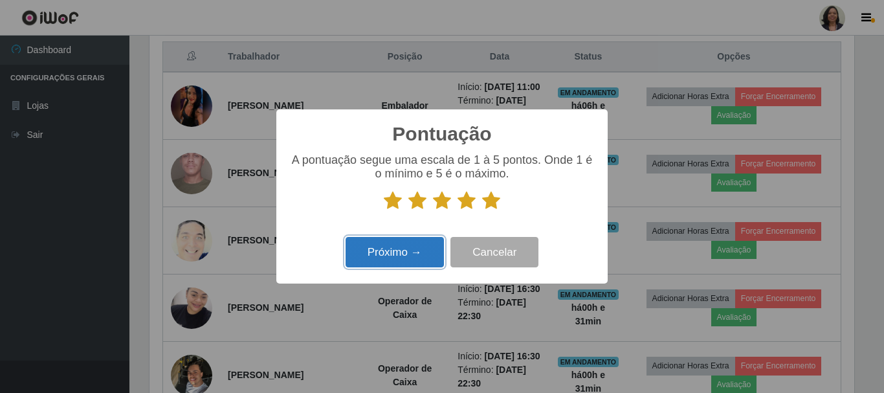
click at [379, 251] on button "Próximo →" at bounding box center [395, 252] width 98 height 30
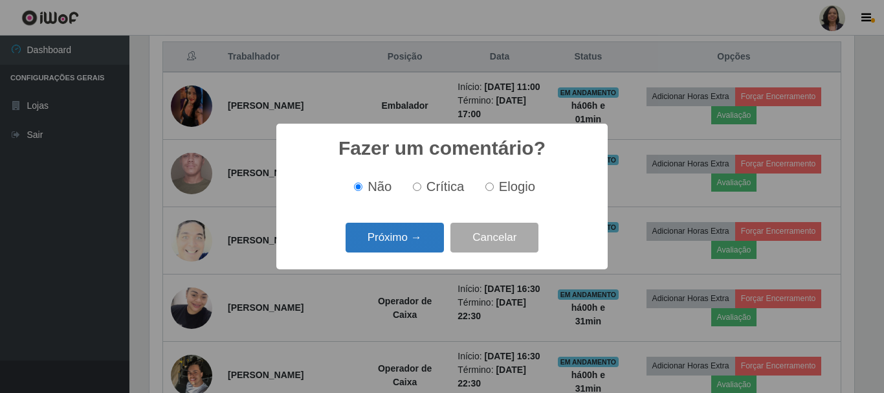
click at [416, 234] on button "Próximo →" at bounding box center [395, 238] width 98 height 30
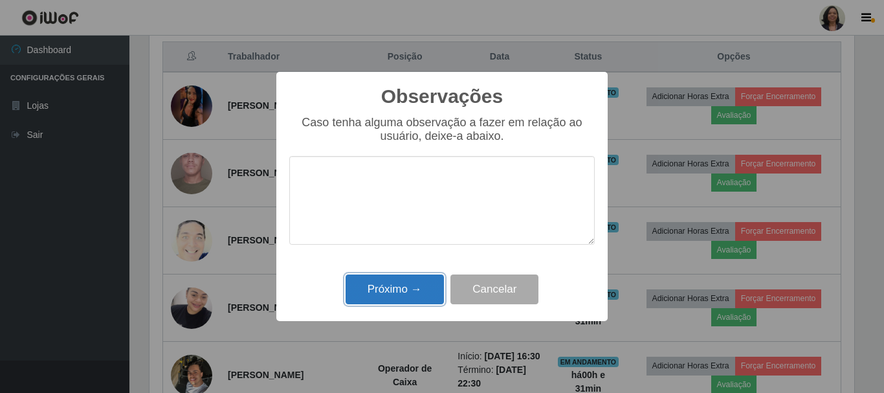
click at [406, 295] on button "Próximo →" at bounding box center [395, 289] width 98 height 30
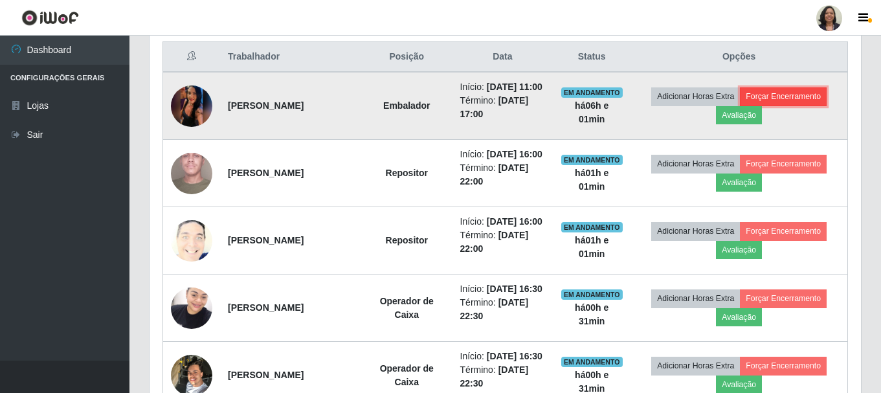
click at [766, 101] on button "Forçar Encerramento" at bounding box center [783, 96] width 87 height 18
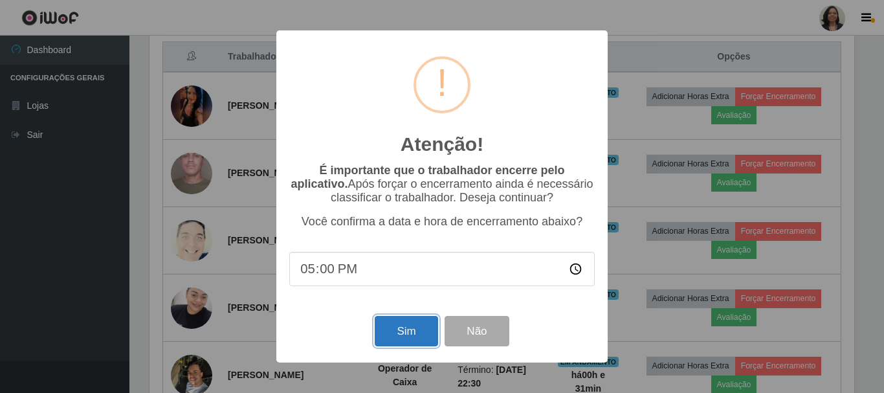
click at [430, 329] on button "Sim" at bounding box center [406, 331] width 63 height 30
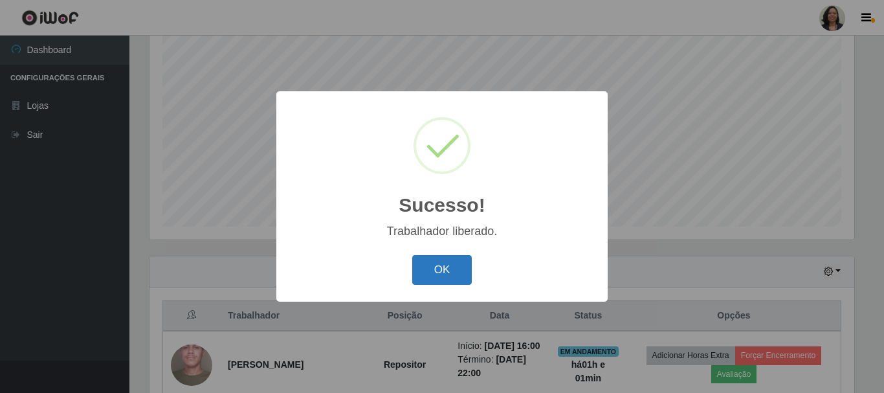
click at [434, 274] on button "OK" at bounding box center [442, 270] width 60 height 30
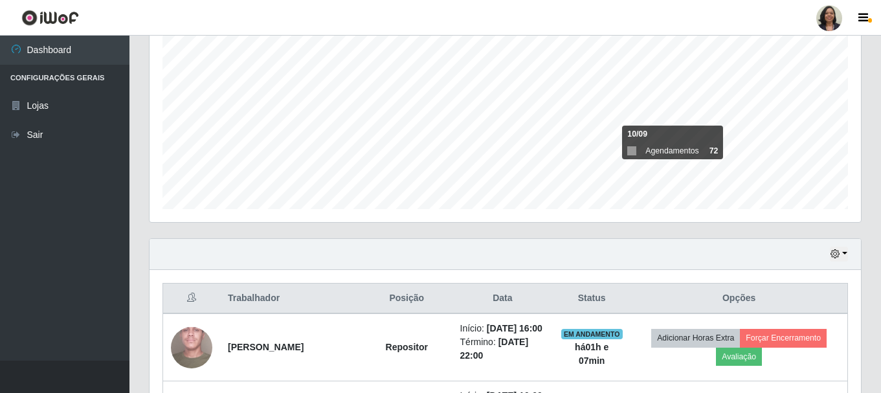
scroll to position [65, 0]
